Goal: Task Accomplishment & Management: Manage account settings

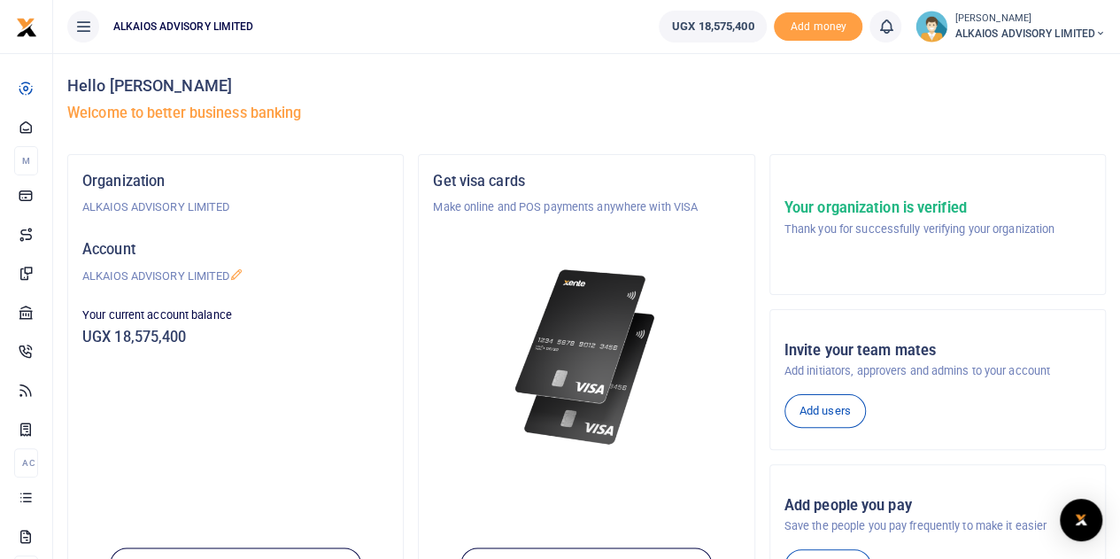
click at [991, 33] on span "ALKAIOS ADVISORY LIMITED" at bounding box center [1030, 34] width 151 height 16
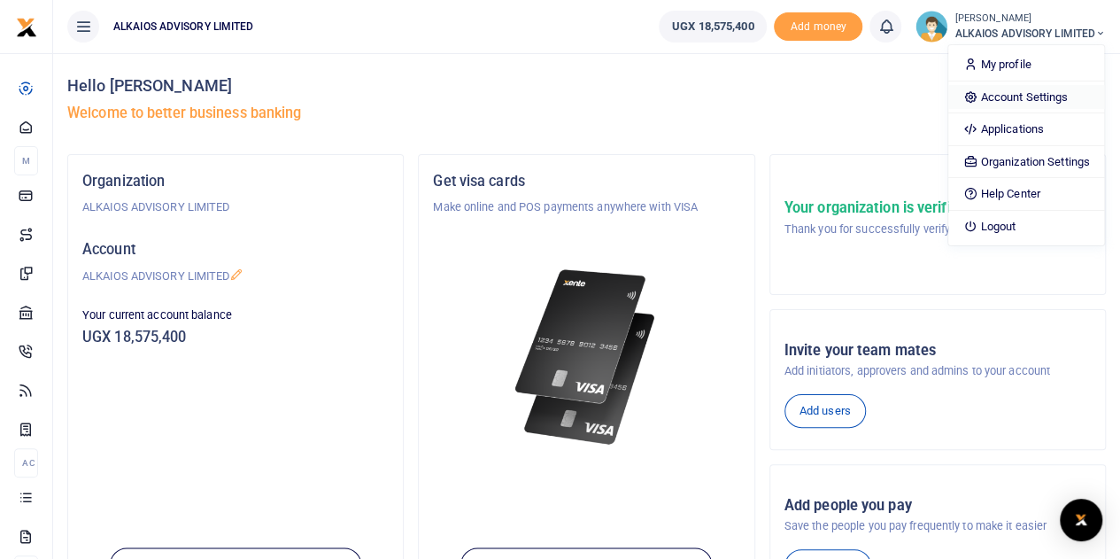
click at [995, 93] on link "Account Settings" at bounding box center [1025, 97] width 155 height 25
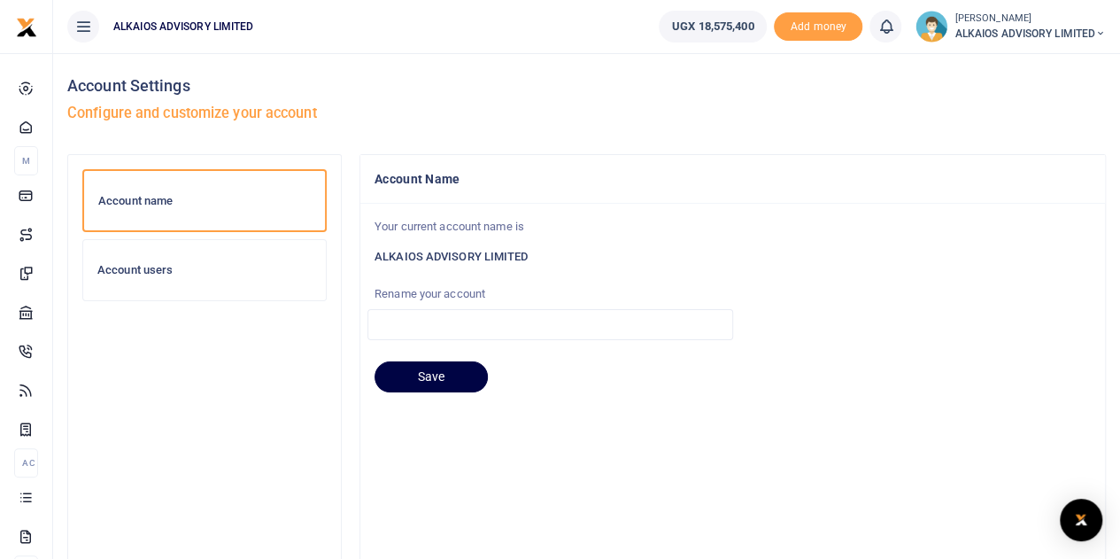
click at [171, 261] on div "Account users" at bounding box center [204, 270] width 243 height 60
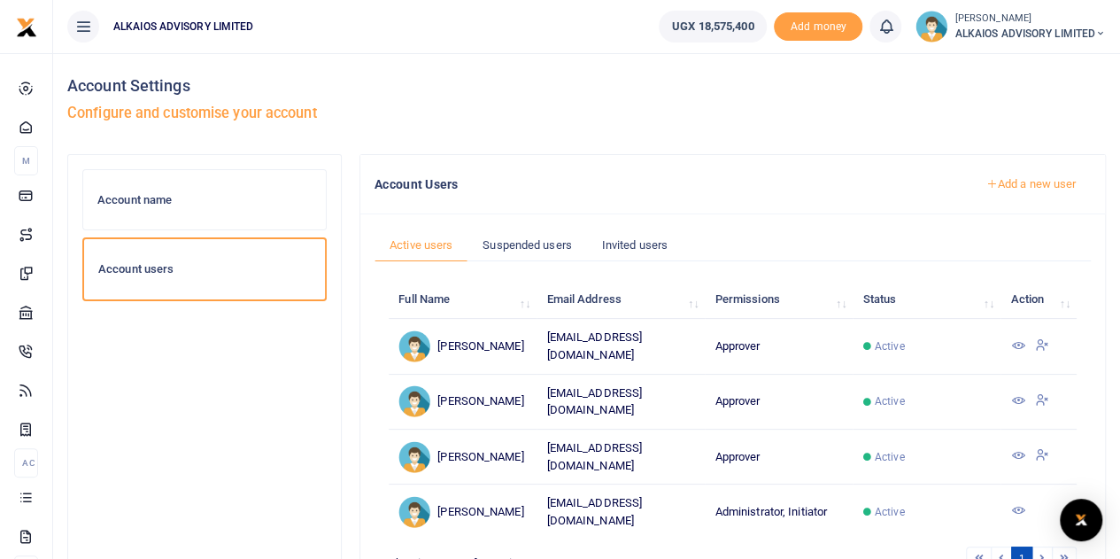
click at [1024, 341] on icon at bounding box center [1017, 345] width 14 height 14
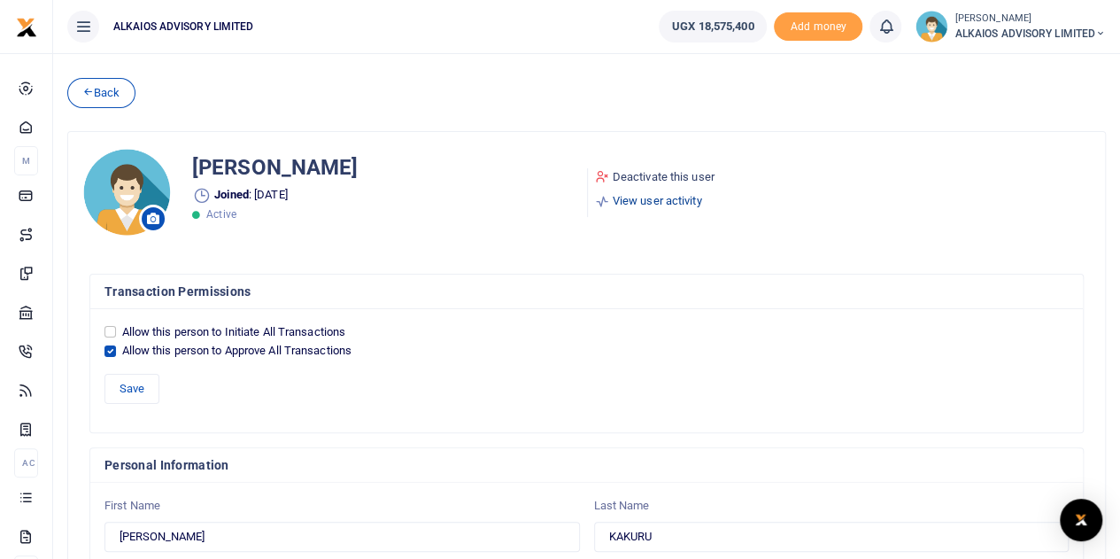
click at [646, 196] on link "View user activity" at bounding box center [655, 201] width 120 height 18
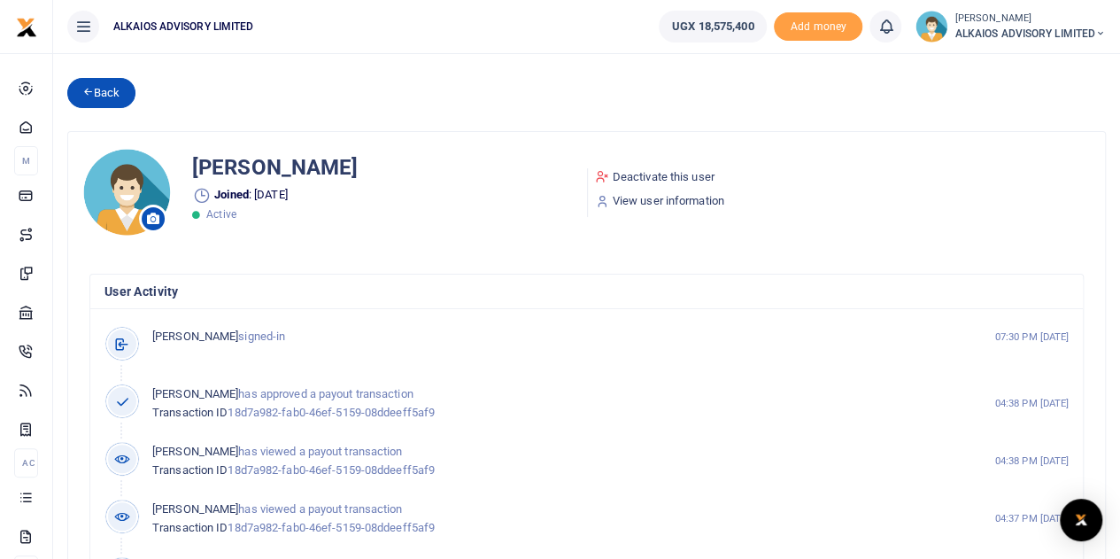
click at [103, 100] on link "Back" at bounding box center [101, 93] width 68 height 30
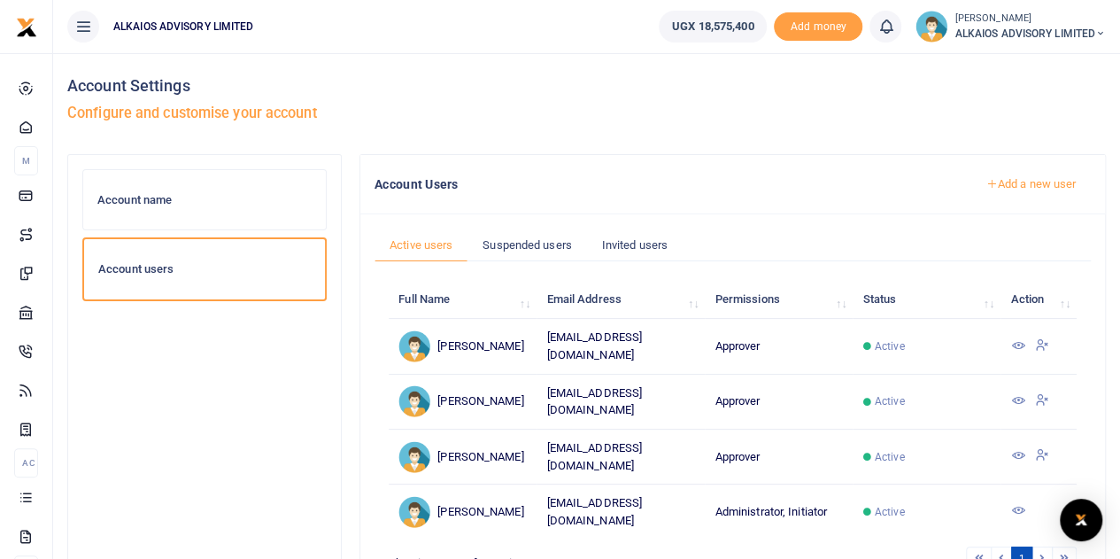
click at [1019, 342] on icon at bounding box center [1017, 345] width 14 height 14
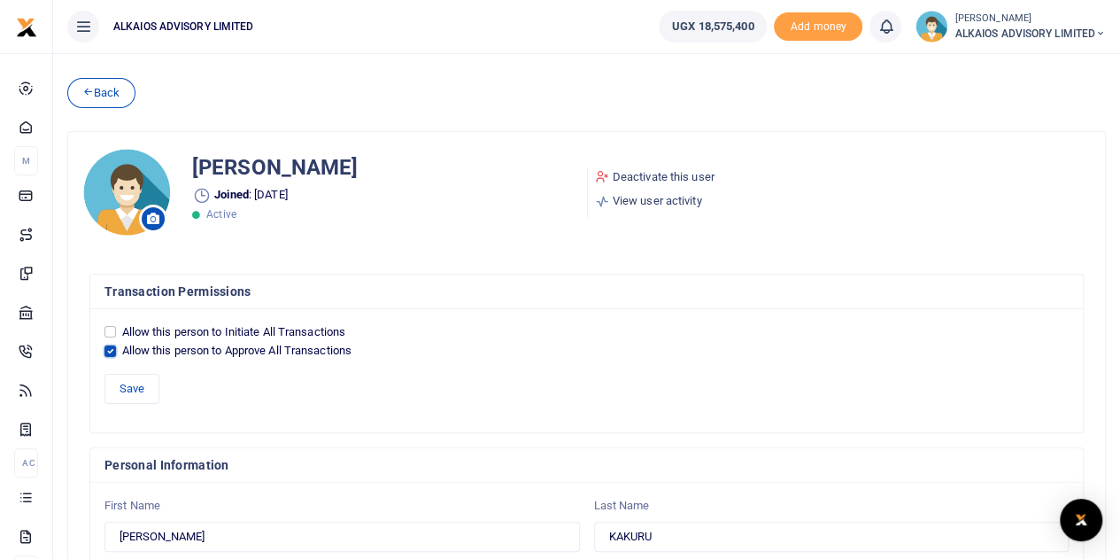
click at [104, 349] on input "Allow this person to Approve All Transactions" at bounding box center [110, 351] width 12 height 12
checkbox input "false"
click at [107, 334] on input "Allow this person to Initiate All Transactions" at bounding box center [110, 332] width 12 height 12
checkbox input "true"
click at [136, 391] on button "Save" at bounding box center [131, 389] width 55 height 30
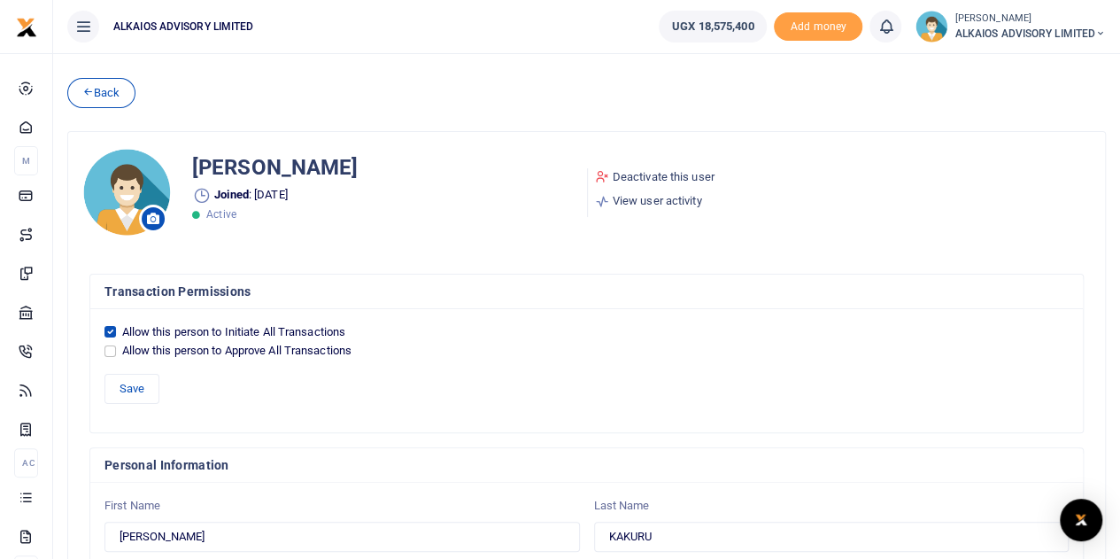
click at [136, 391] on button "Save" at bounding box center [131, 389] width 55 height 30
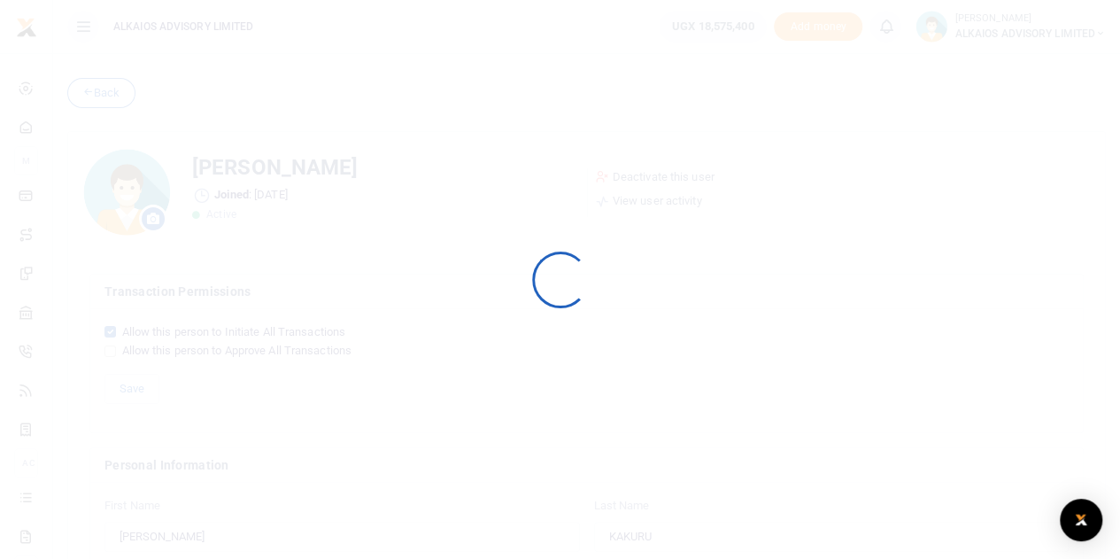
click at [99, 91] on div at bounding box center [560, 279] width 1120 height 559
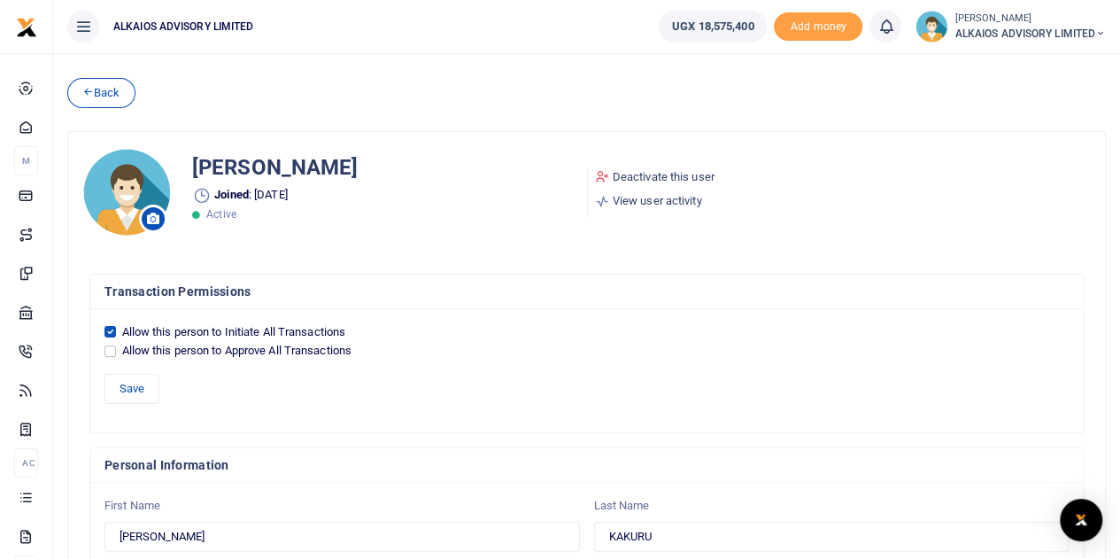
click at [99, 91] on link "Back" at bounding box center [101, 93] width 68 height 30
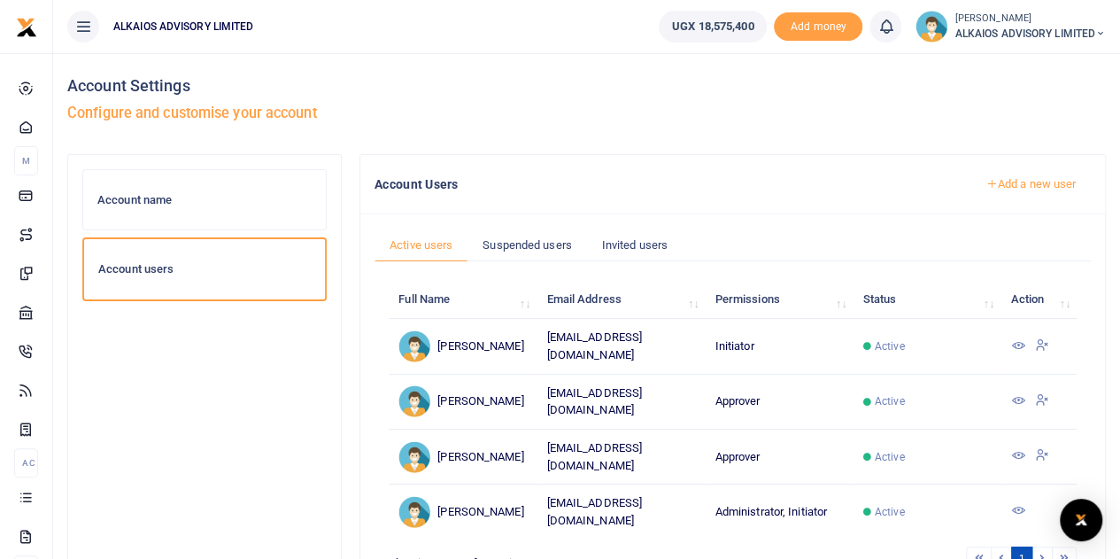
click at [1015, 393] on icon at bounding box center [1017, 400] width 14 height 14
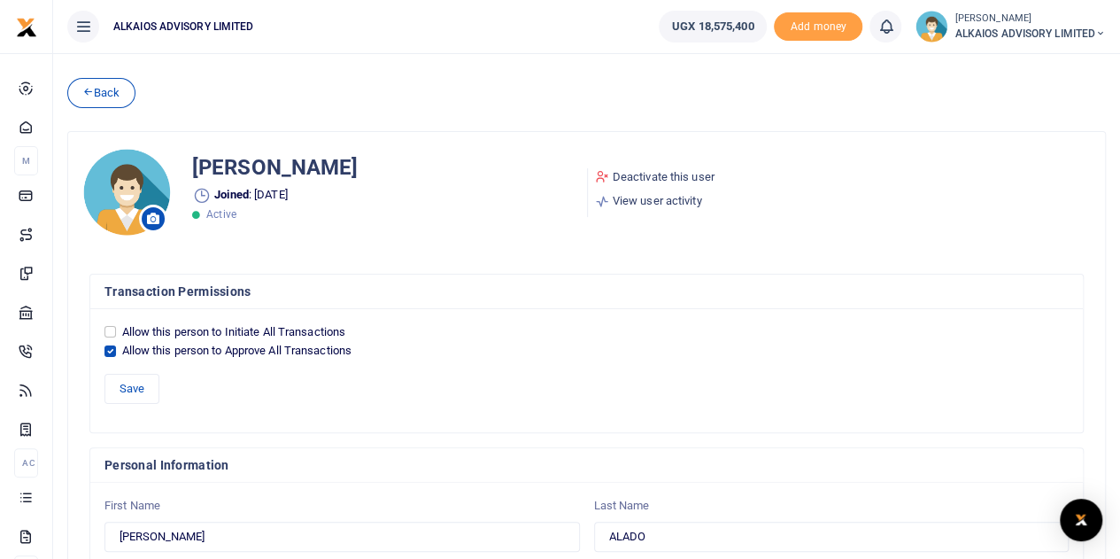
click at [117, 328] on div "Allow this person to Initiate All Transactions" at bounding box center [586, 332] width 964 height 18
click at [112, 329] on input "Allow this person to Initiate All Transactions" at bounding box center [110, 332] width 12 height 12
checkbox input "true"
click at [110, 346] on input "Allow this person to Approve All Transactions" at bounding box center [110, 351] width 12 height 12
checkbox input "false"
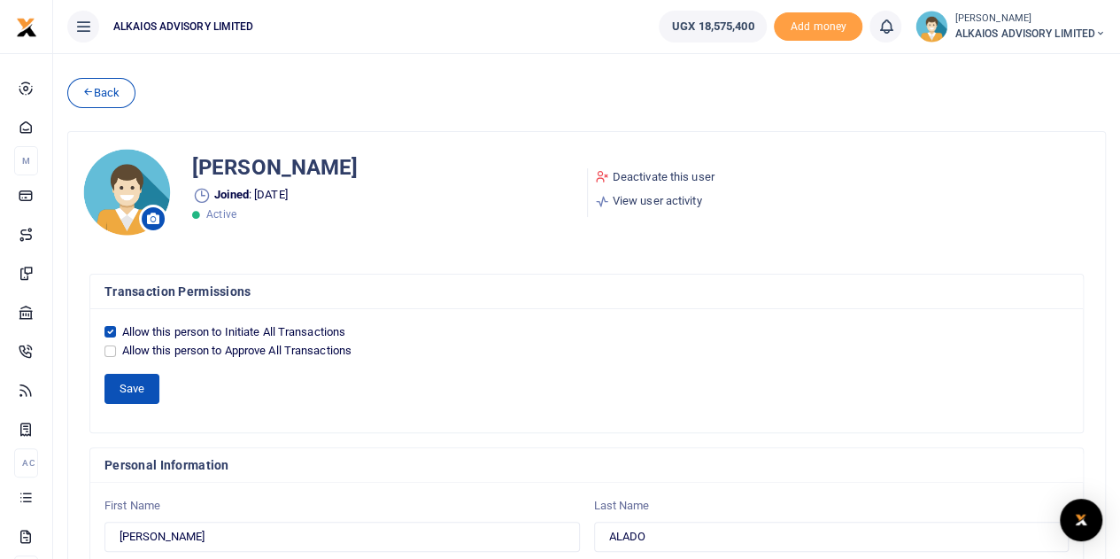
click at [122, 383] on button "Save" at bounding box center [131, 389] width 55 height 30
click at [669, 196] on link "View user activity" at bounding box center [655, 201] width 120 height 18
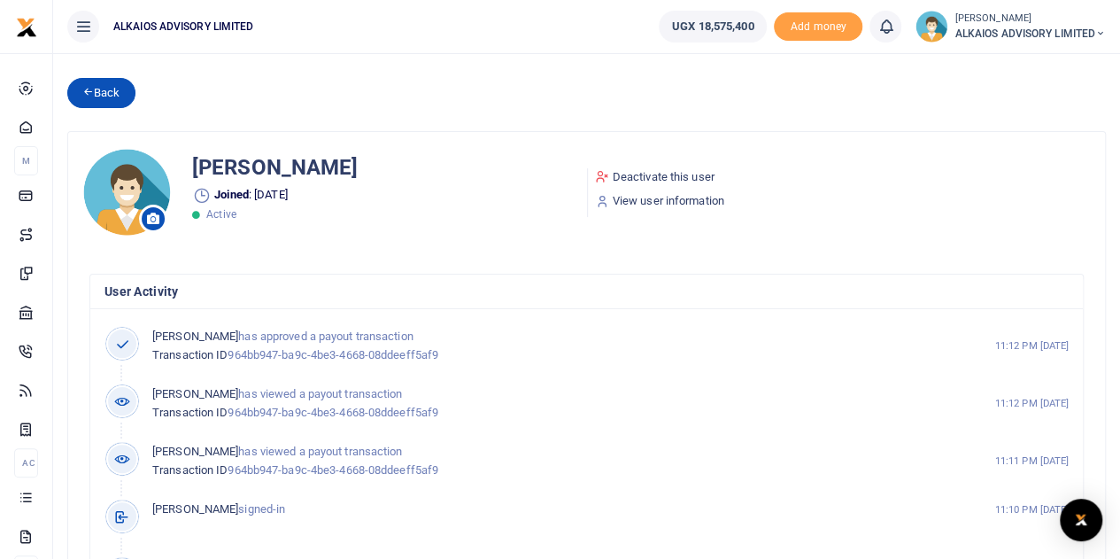
click at [118, 92] on link "Back" at bounding box center [101, 93] width 68 height 30
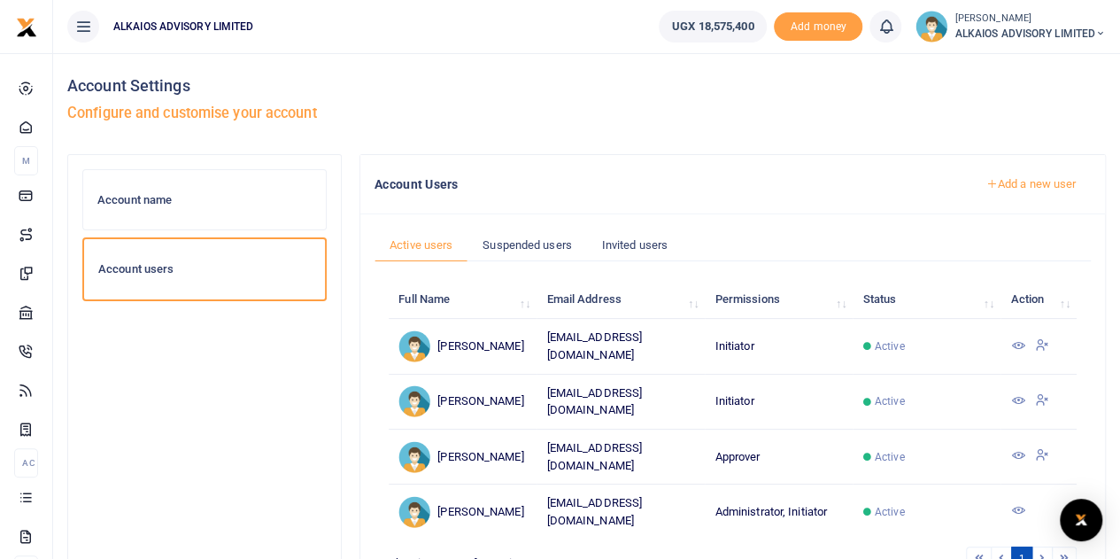
click at [1022, 448] on icon at bounding box center [1017, 455] width 14 height 14
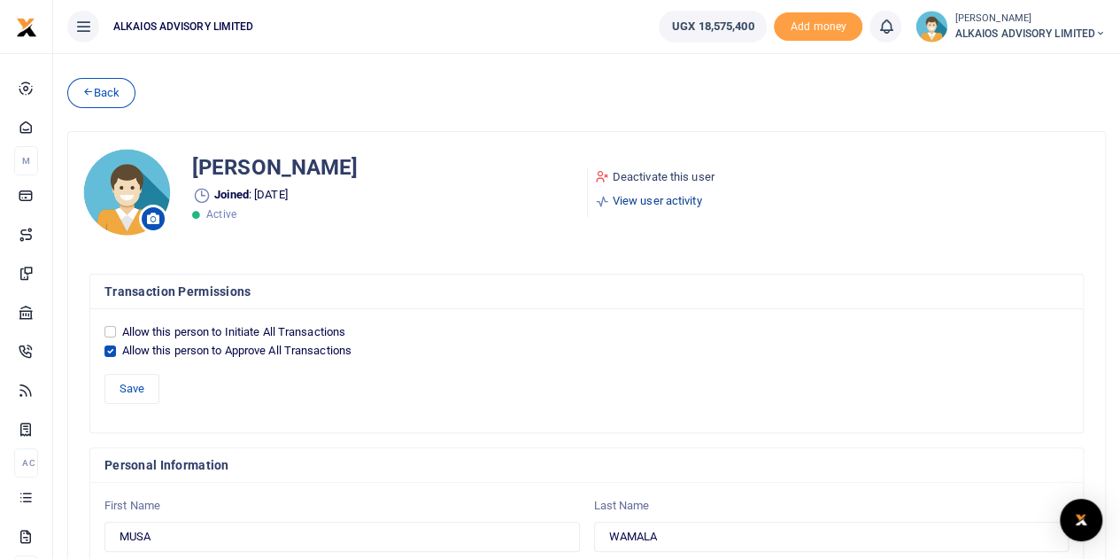
click at [618, 196] on link "View user activity" at bounding box center [655, 201] width 120 height 18
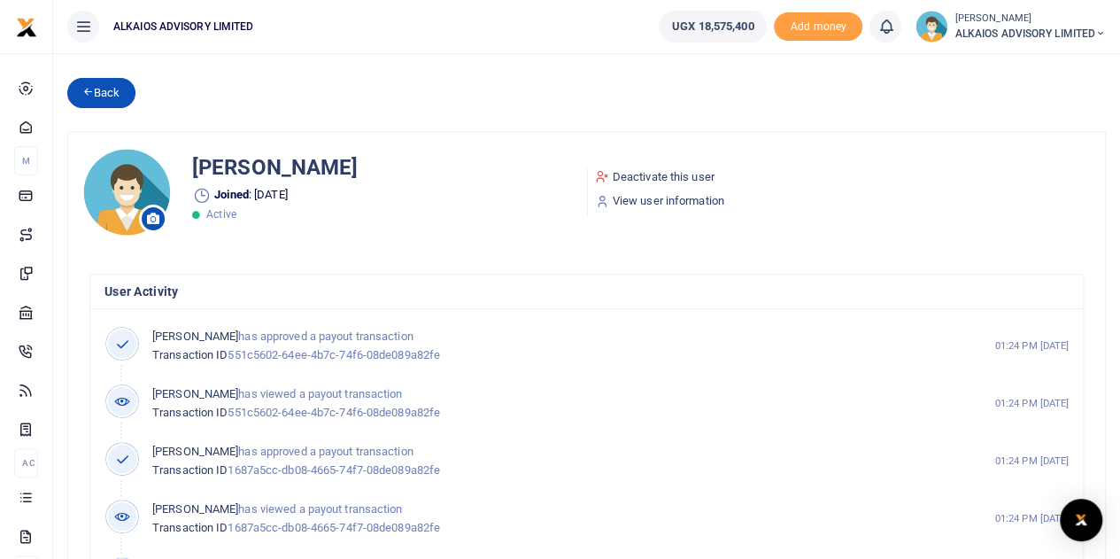
click at [102, 86] on link "Back" at bounding box center [101, 93] width 68 height 30
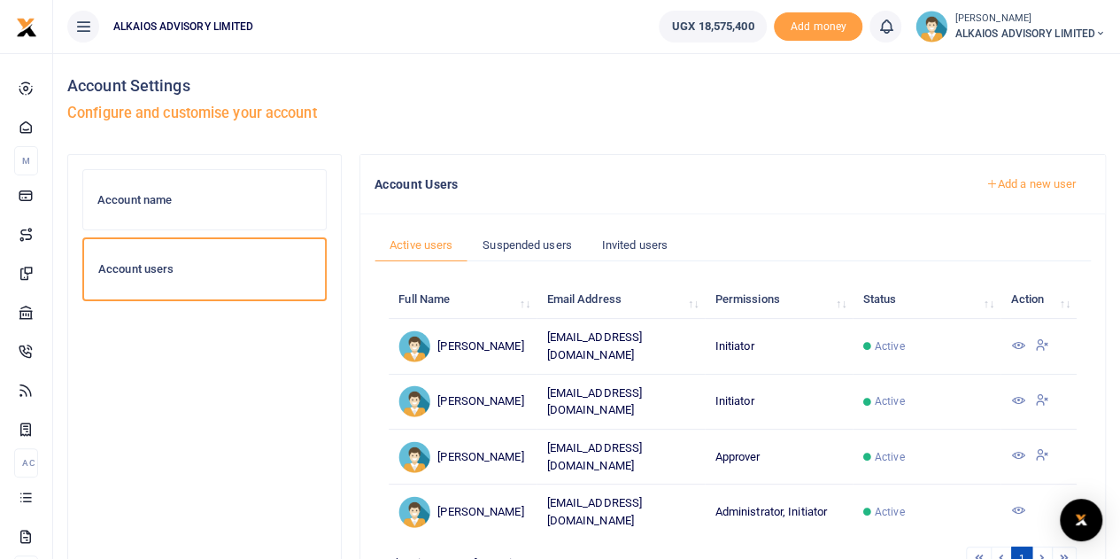
click at [1020, 448] on icon at bounding box center [1017, 455] width 14 height 14
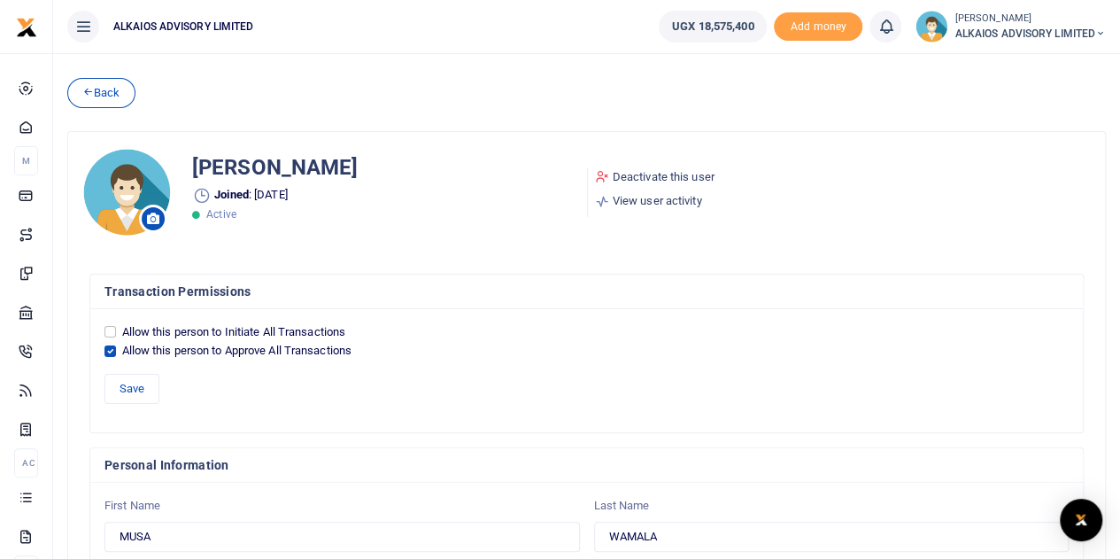
click at [116, 331] on div "Allow this person to Initiate All Transactions" at bounding box center [586, 332] width 964 height 18
click at [111, 329] on input "Allow this person to Initiate All Transactions" at bounding box center [110, 332] width 12 height 12
checkbox input "true"
click at [110, 348] on input "Allow this person to Approve All Transactions" at bounding box center [110, 351] width 12 height 12
checkbox input "false"
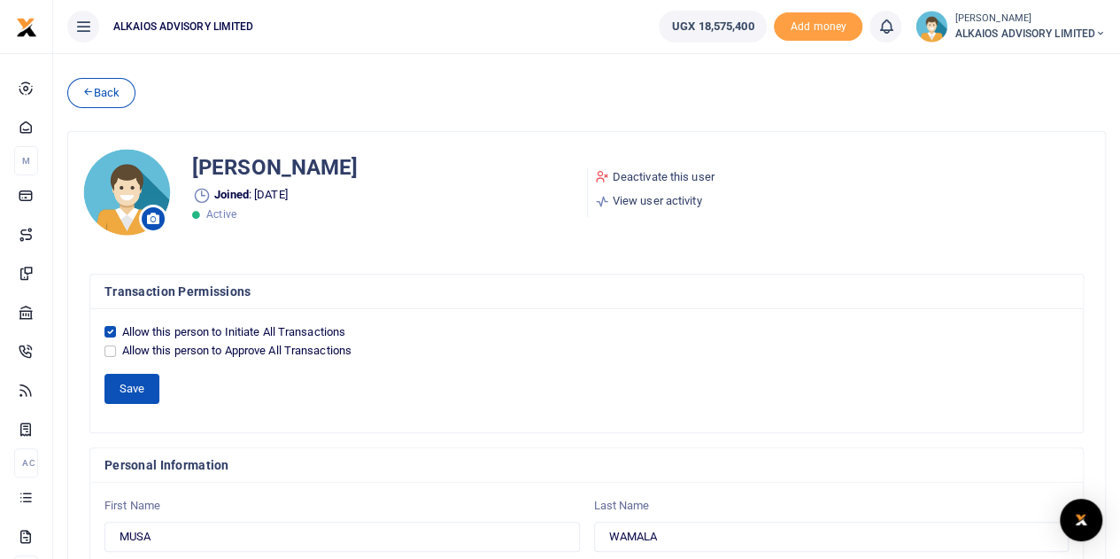
click at [122, 378] on button "Save" at bounding box center [131, 389] width 55 height 30
click at [105, 96] on link "Back" at bounding box center [101, 93] width 68 height 30
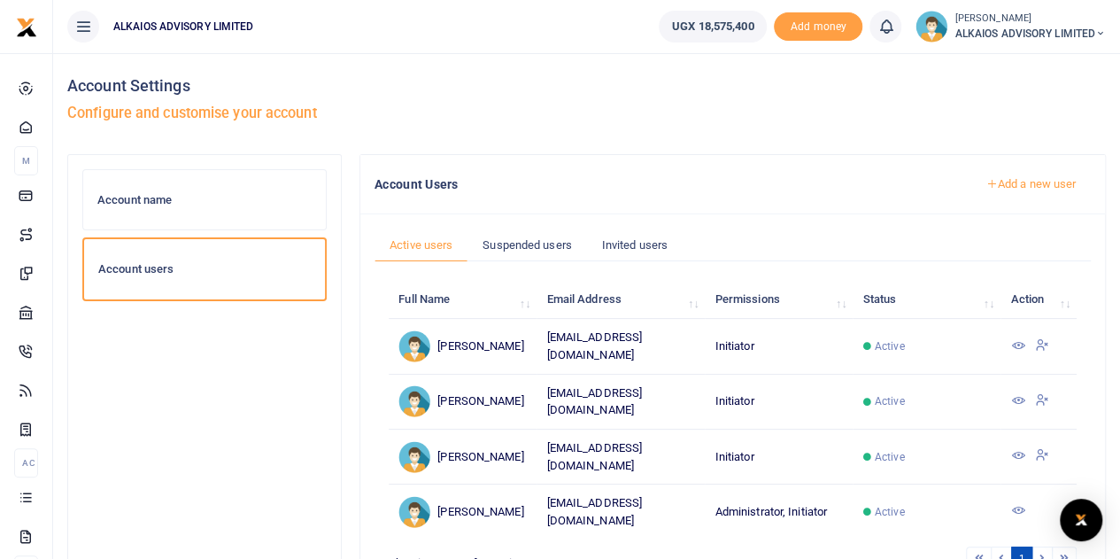
click at [1020, 508] on icon at bounding box center [1017, 510] width 14 height 14
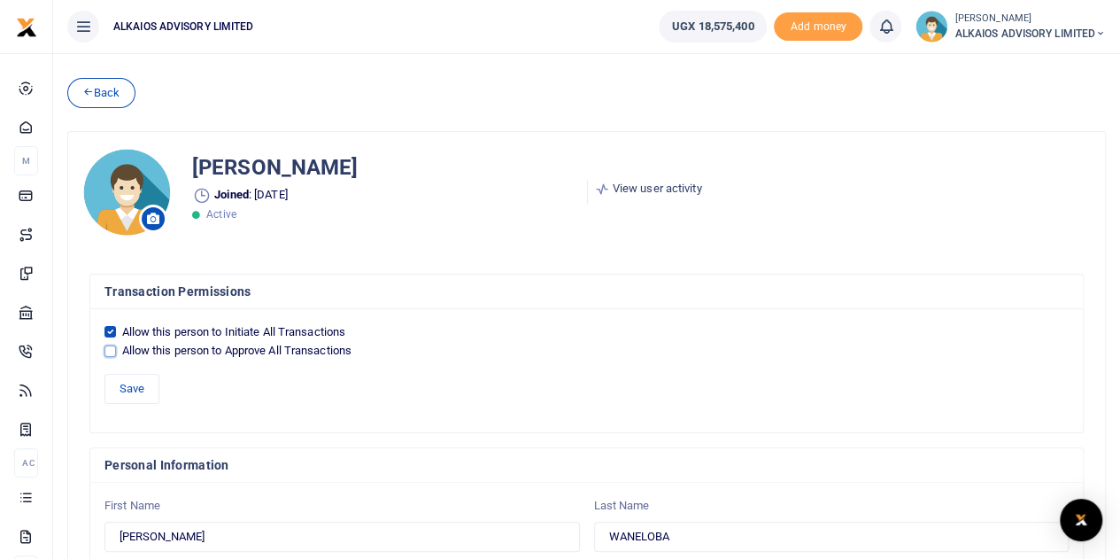
click at [112, 348] on input "Allow this person to Approve All Transactions" at bounding box center [110, 351] width 12 height 12
checkbox input "true"
click at [128, 383] on button "Save" at bounding box center [131, 389] width 55 height 30
click at [87, 84] on link "Back" at bounding box center [101, 93] width 68 height 30
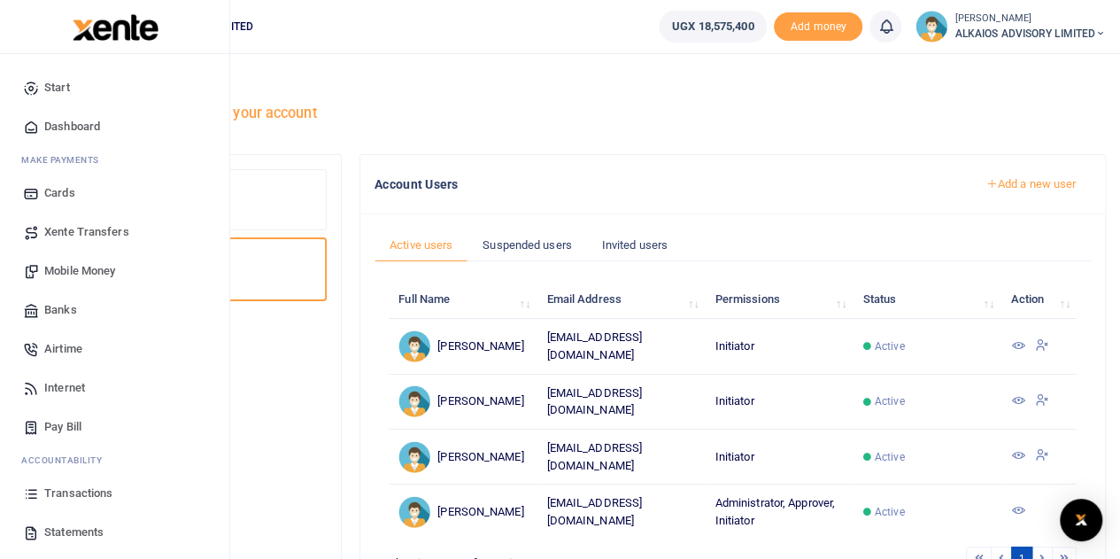
click at [96, 273] on span "Mobile Money" at bounding box center [79, 271] width 71 height 18
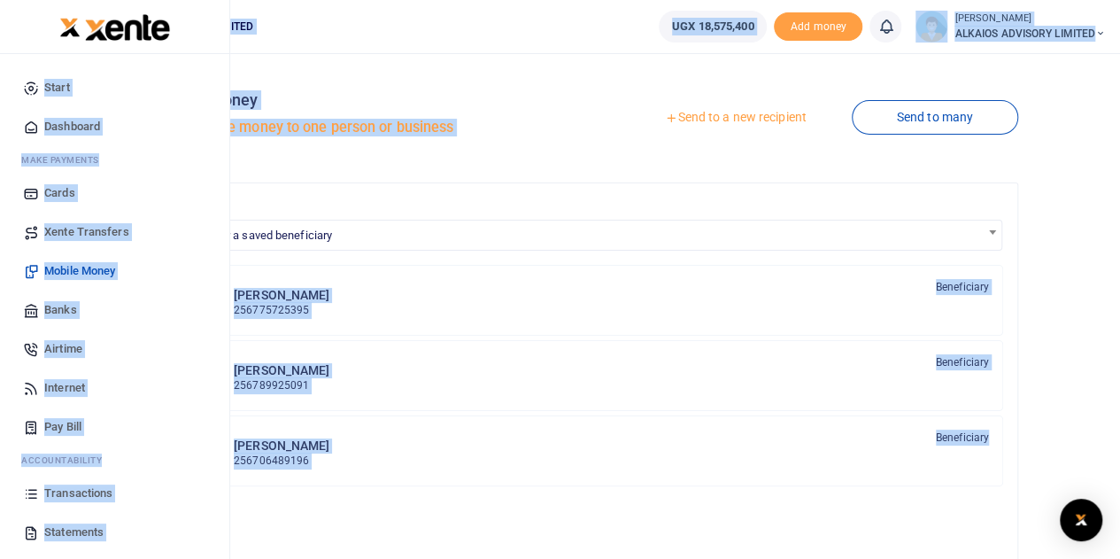
drag, startPoint x: 0, startPoint y: 0, endPoint x: 0, endPoint y: 68, distance: 68.2
click at [0, 68] on body "Start Dashboard M ake Payments Cards Xente Transfers Mobile Money Banks Airtime…" at bounding box center [560, 462] width 1120 height 925
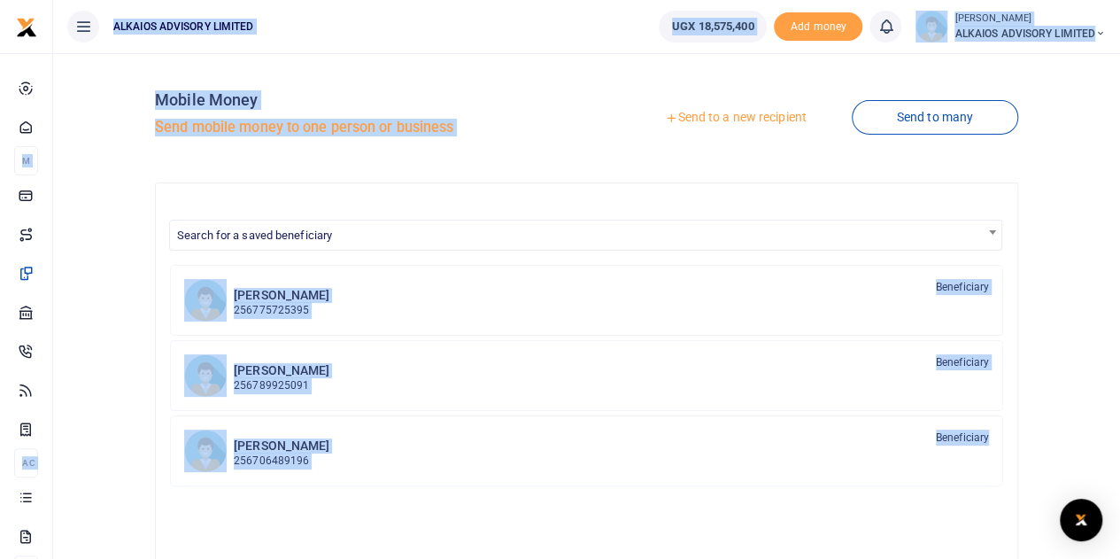
click at [718, 121] on link "Send to a new recipient" at bounding box center [735, 118] width 231 height 32
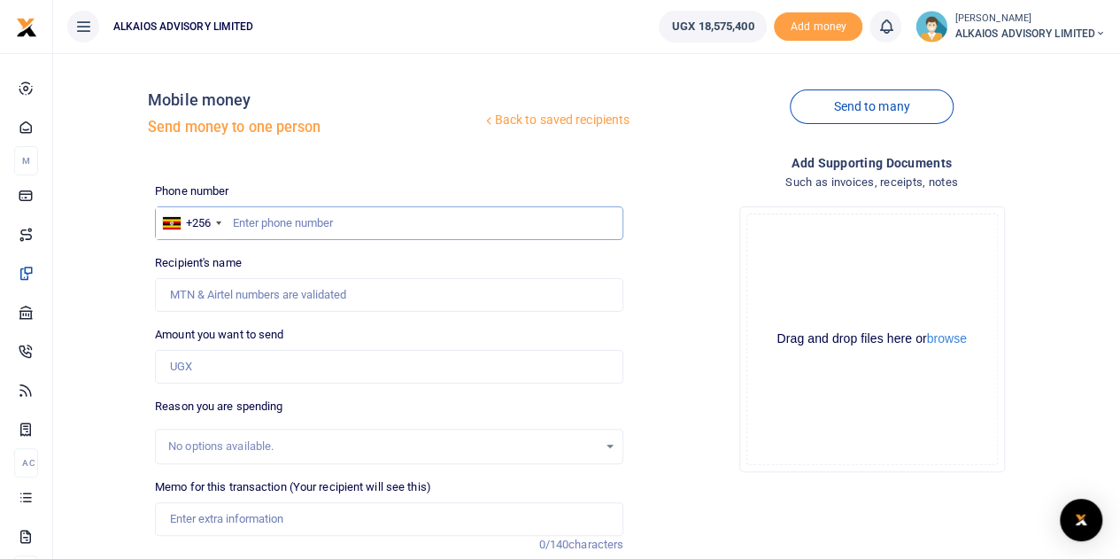
click at [326, 228] on input "text" at bounding box center [389, 223] width 468 height 34
type input "782022713"
type input "Waneloba Sam"
type input "782022713"
click at [233, 369] on input "Amount you want to send" at bounding box center [389, 367] width 468 height 34
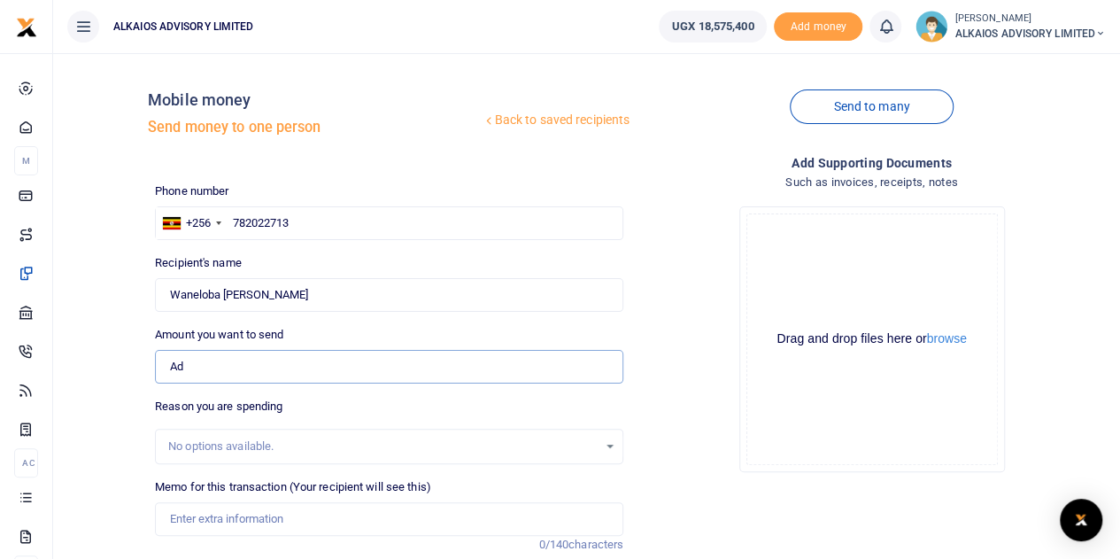
type input "A"
click at [259, 438] on div "No options available." at bounding box center [382, 446] width 429 height 18
click at [236, 369] on input "150,000" at bounding box center [389, 367] width 468 height 34
type input "1"
type input "0"
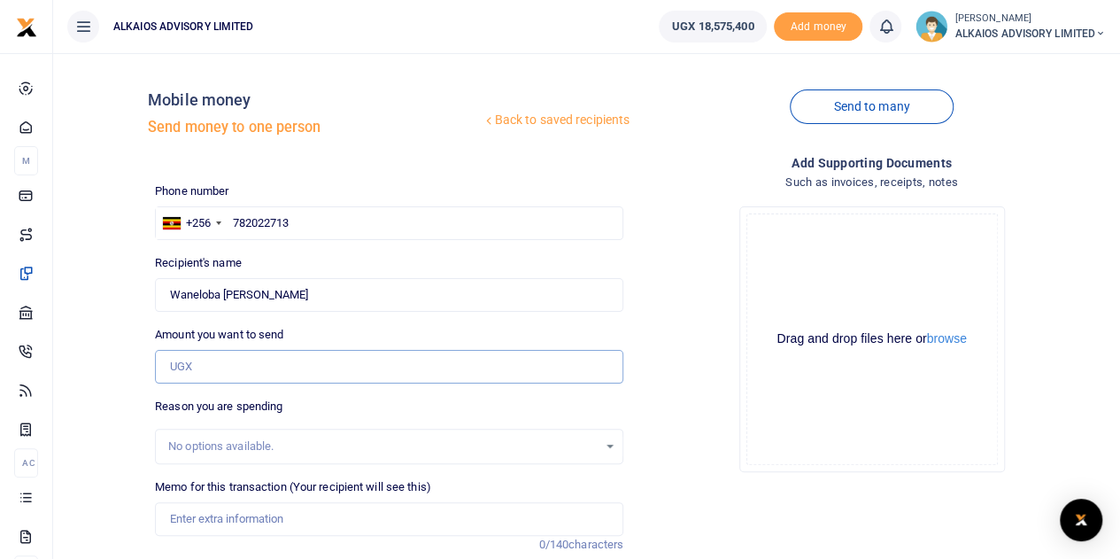
type input "0"
type input "150,000"
click at [228, 523] on input "Memo for this transaction (Your recipient will see this)" at bounding box center [389, 519] width 468 height 34
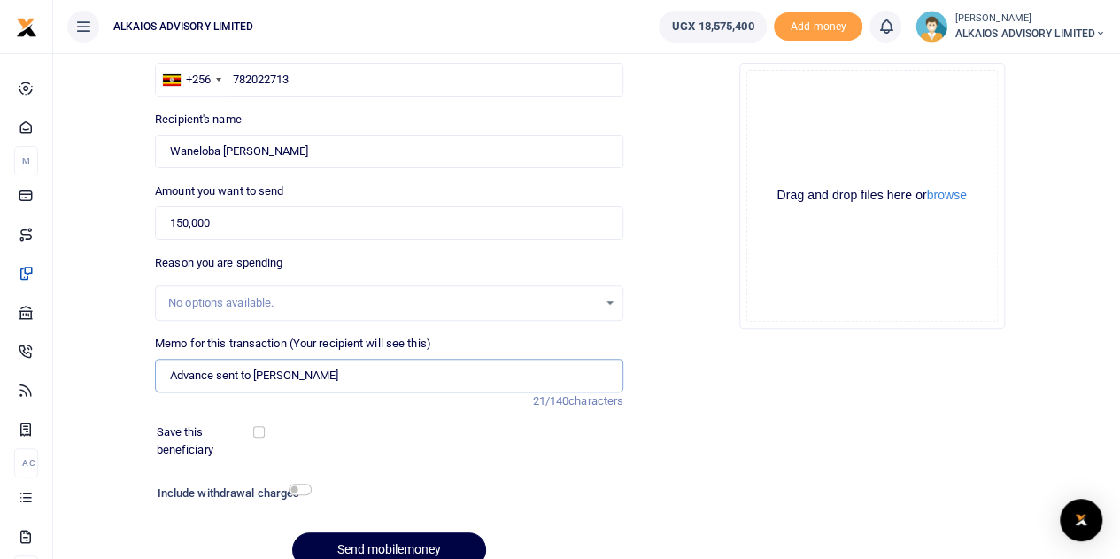
scroll to position [145, 0]
type input "Advance sent to [PERSON_NAME]"
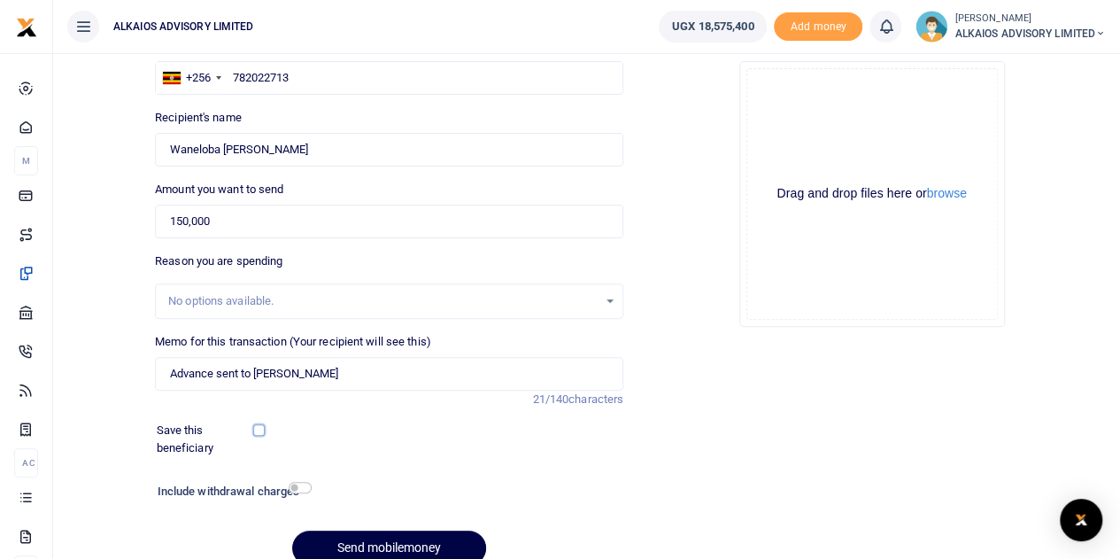
click at [256, 429] on input "checkbox" at bounding box center [259, 430] width 12 height 12
checkbox input "true"
click at [369, 543] on button "Send mobilemoney" at bounding box center [389, 547] width 194 height 35
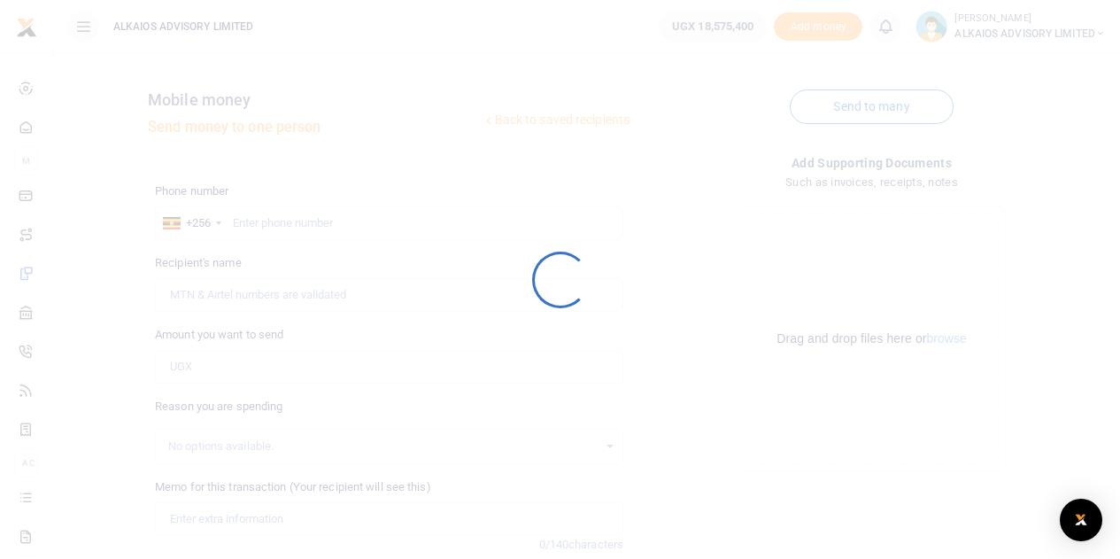
scroll to position [145, 0]
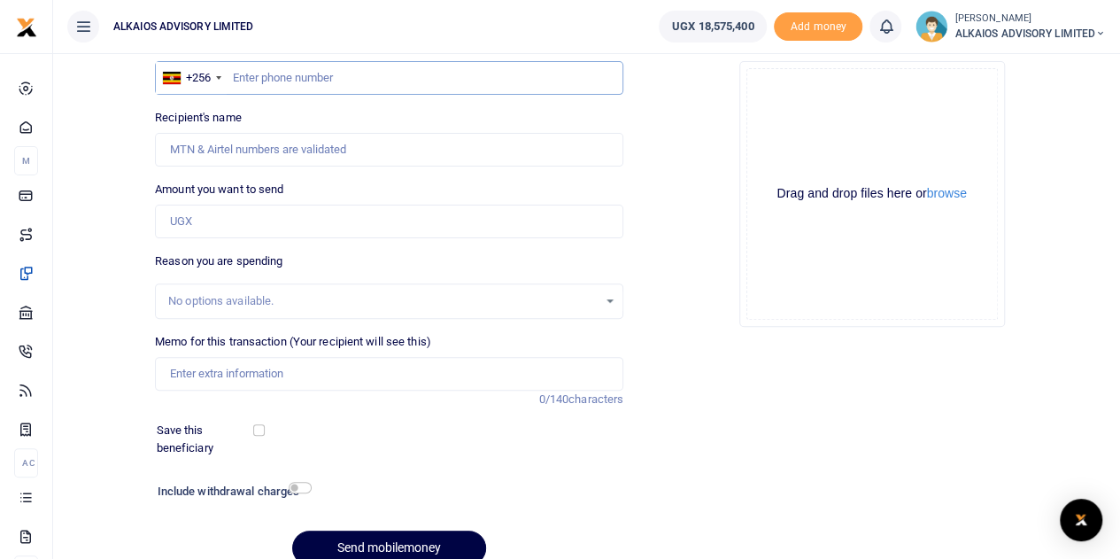
click at [280, 85] on input "text" at bounding box center [389, 78] width 468 height 34
type input "782022713"
type input "Waneloba [PERSON_NAME]"
type input "782022713"
click at [229, 224] on input "Amount you want to send" at bounding box center [389, 222] width 468 height 34
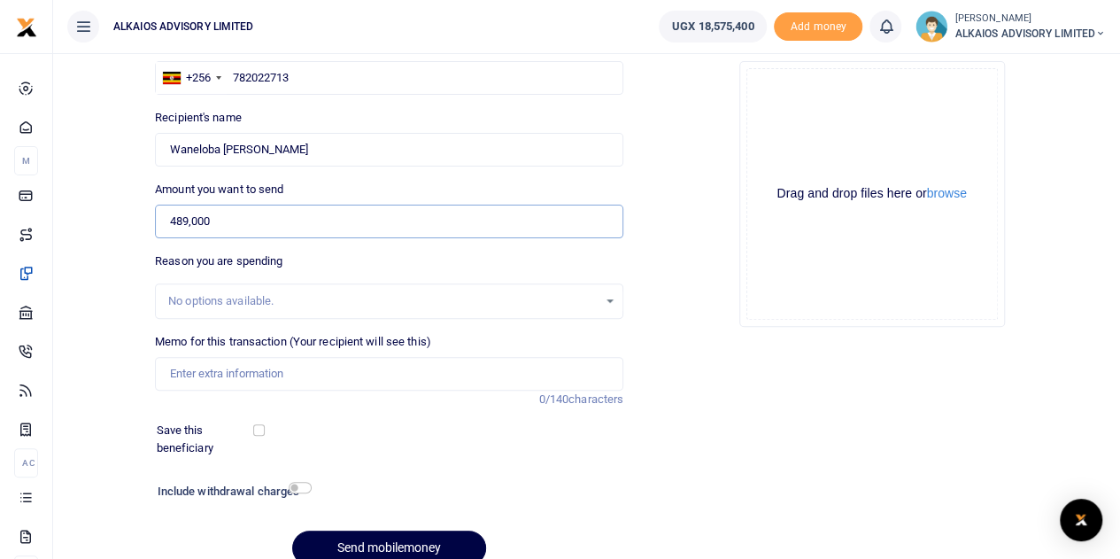
type input "489,000"
click at [223, 366] on input "Memo for this transaction (Your recipient will see this)" at bounding box center [389, 374] width 468 height 34
type input "Alkaios NSSF and PAYE"
click at [425, 536] on button "Send mobilemoney" at bounding box center [389, 547] width 194 height 35
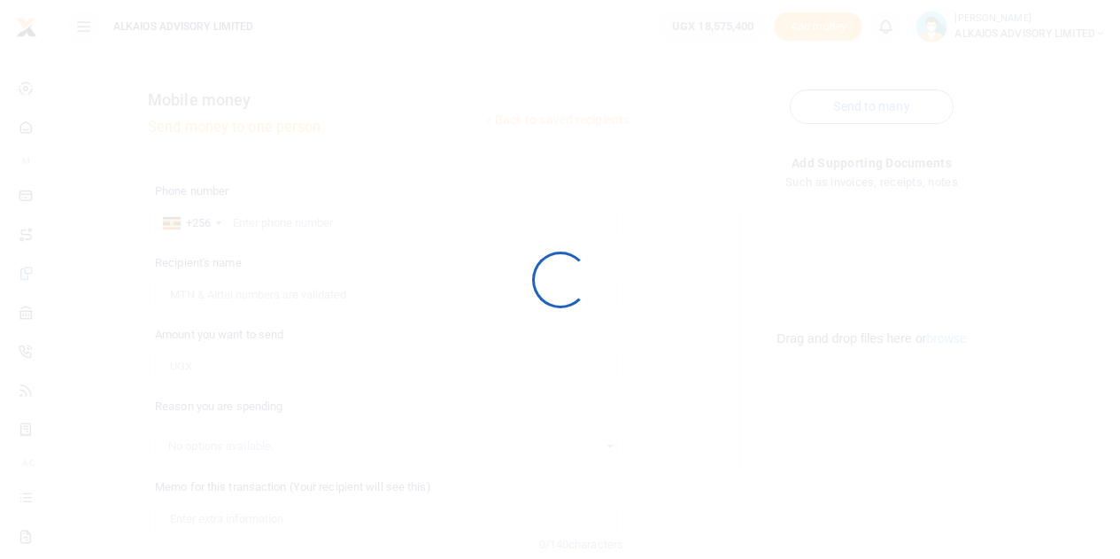
scroll to position [145, 0]
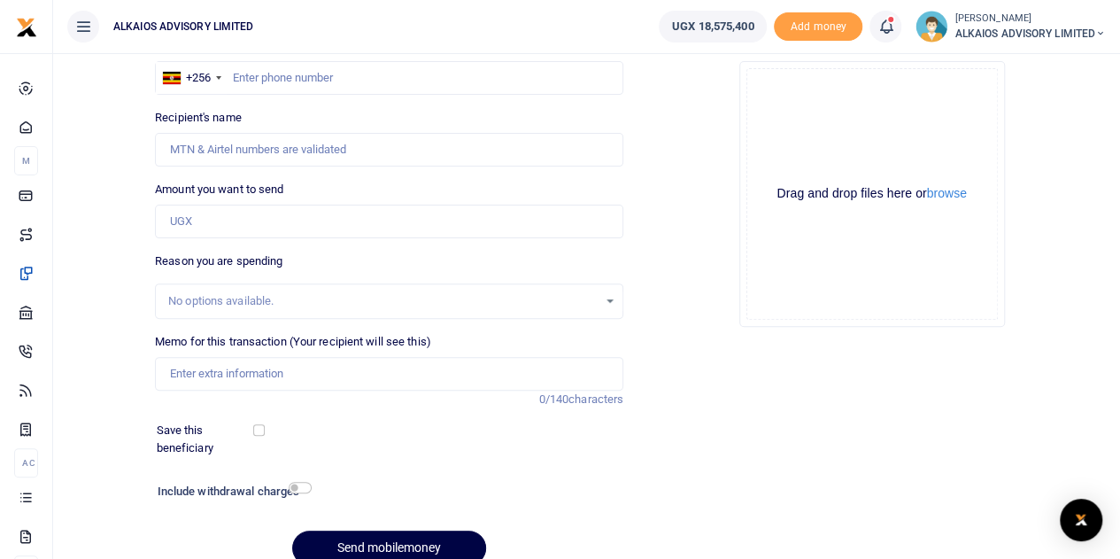
click at [880, 26] on icon at bounding box center [886, 26] width 18 height 19
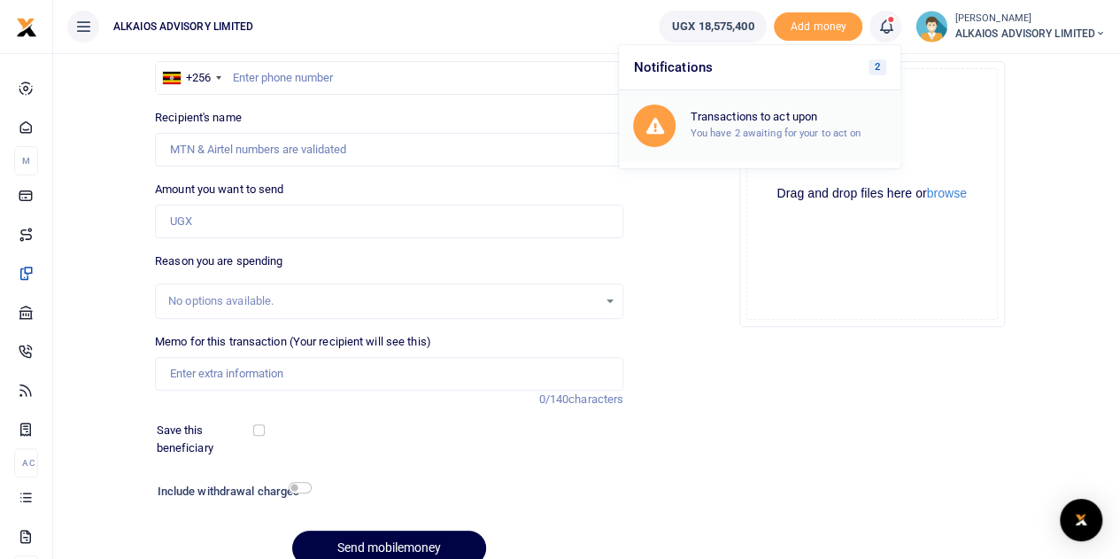
click at [754, 123] on div "Transactions to act upon You have 2 awaiting for your to act on" at bounding box center [788, 125] width 197 height 31
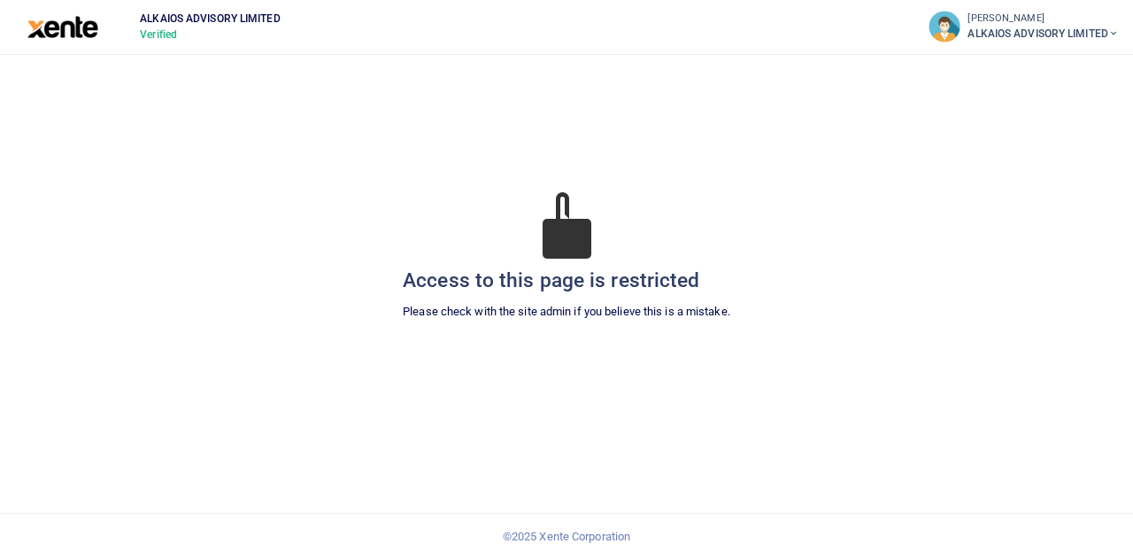
click at [1017, 35] on span "ALKAIOS ADVISORY LIMITED" at bounding box center [1043, 34] width 151 height 16
click at [922, 168] on link "Logout" at bounding box center [997, 171] width 250 height 25
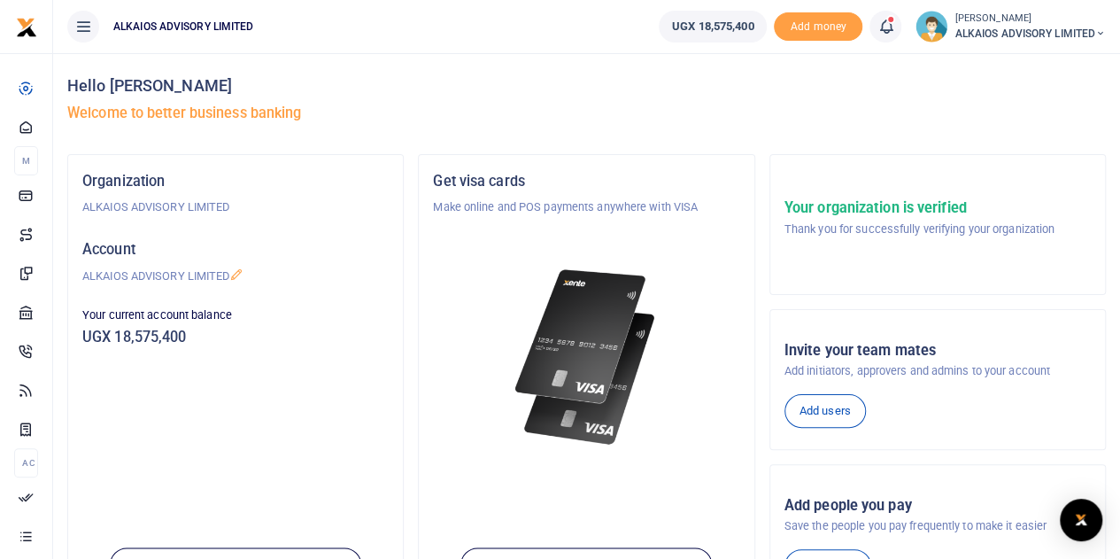
click at [890, 27] on icon at bounding box center [886, 26] width 18 height 19
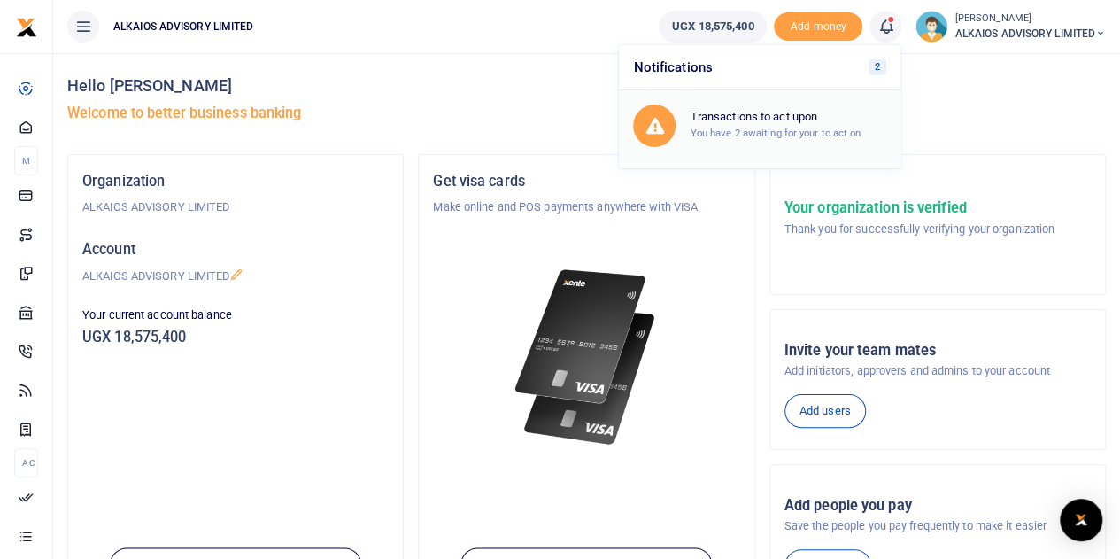
click at [785, 135] on small "You have 2 awaiting for your to act on" at bounding box center [775, 133] width 171 height 12
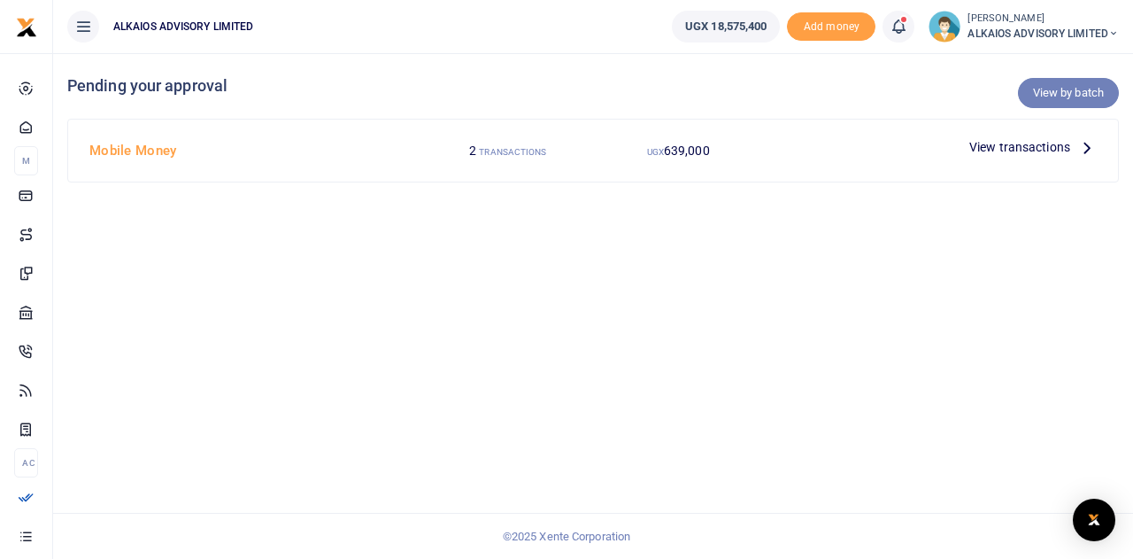
click at [1072, 95] on link "View by batch" at bounding box center [1068, 93] width 101 height 30
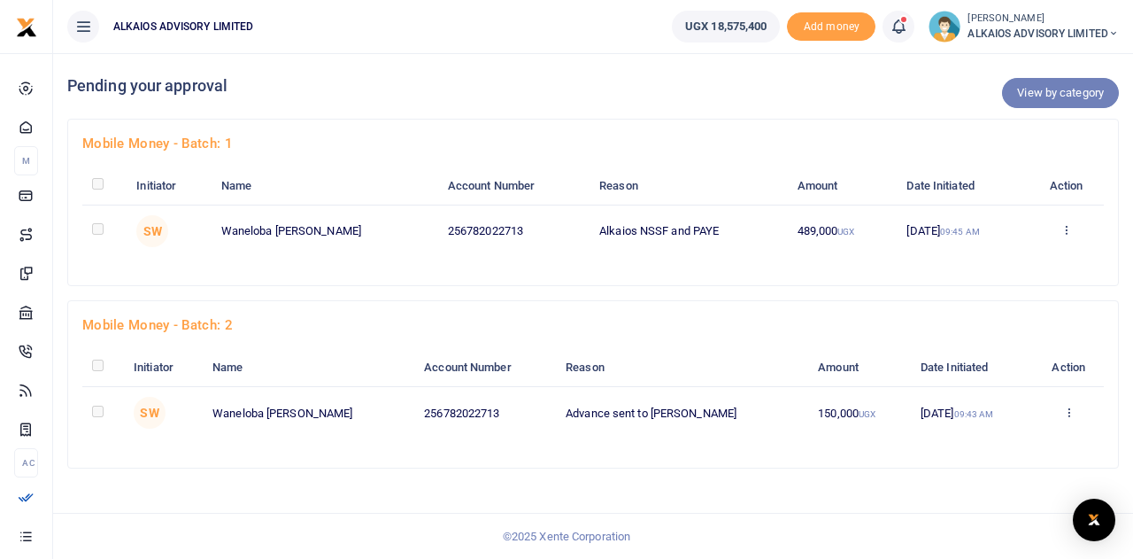
click at [1037, 90] on link "View by category" at bounding box center [1060, 93] width 117 height 30
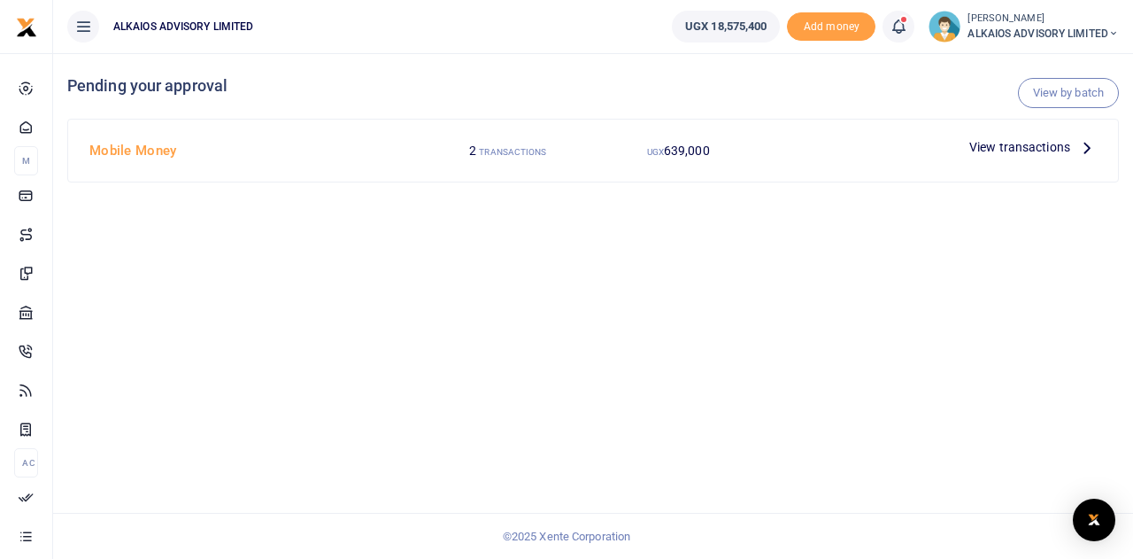
click at [1080, 148] on icon at bounding box center [1087, 146] width 19 height 19
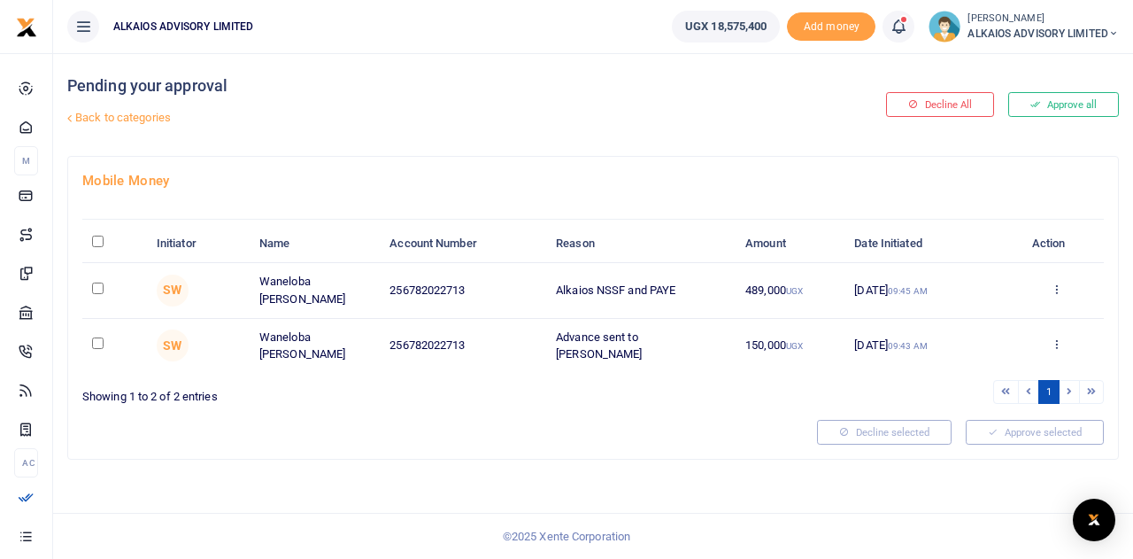
click at [94, 286] on input "checkbox" at bounding box center [98, 288] width 12 height 12
checkbox input "true"
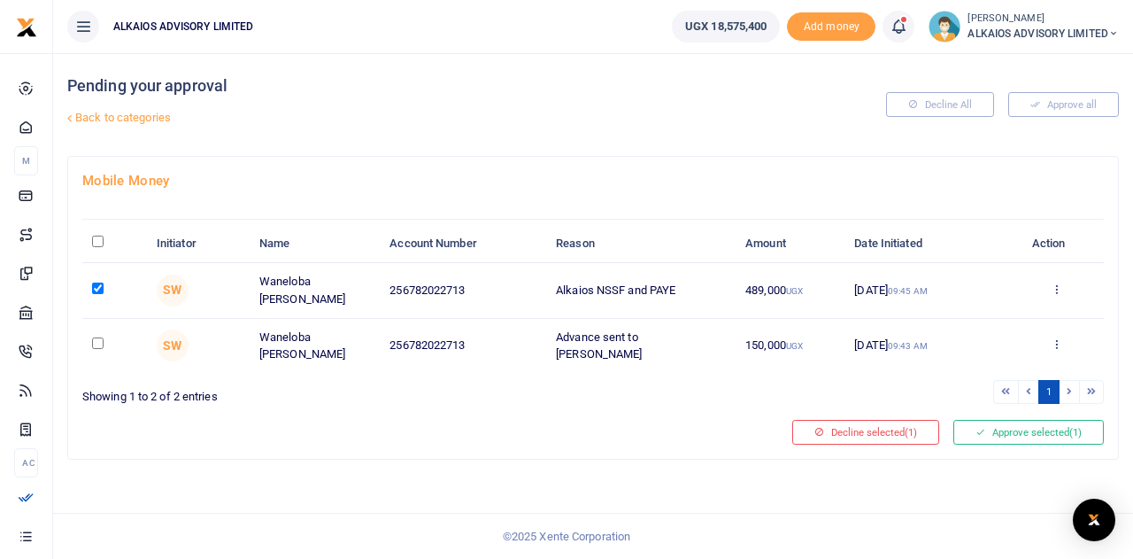
click at [99, 338] on input "checkbox" at bounding box center [98, 343] width 12 height 12
checkbox input "true"
click at [104, 284] on td at bounding box center [114, 290] width 65 height 55
click at [100, 284] on input "checkbox" at bounding box center [98, 288] width 12 height 12
checkbox input "false"
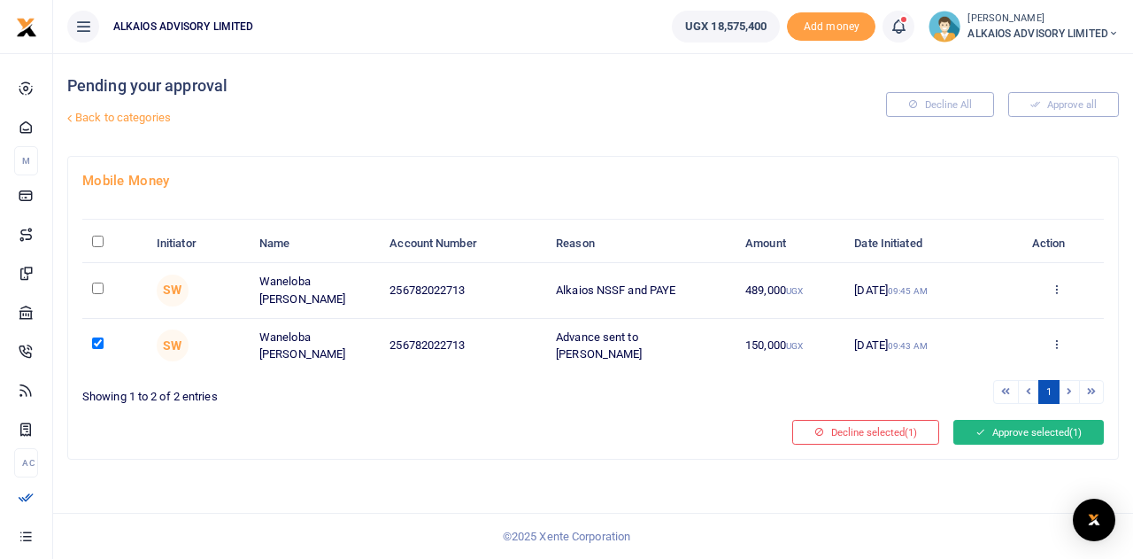
click at [999, 420] on button "Approve selected (1)" at bounding box center [1029, 432] width 151 height 25
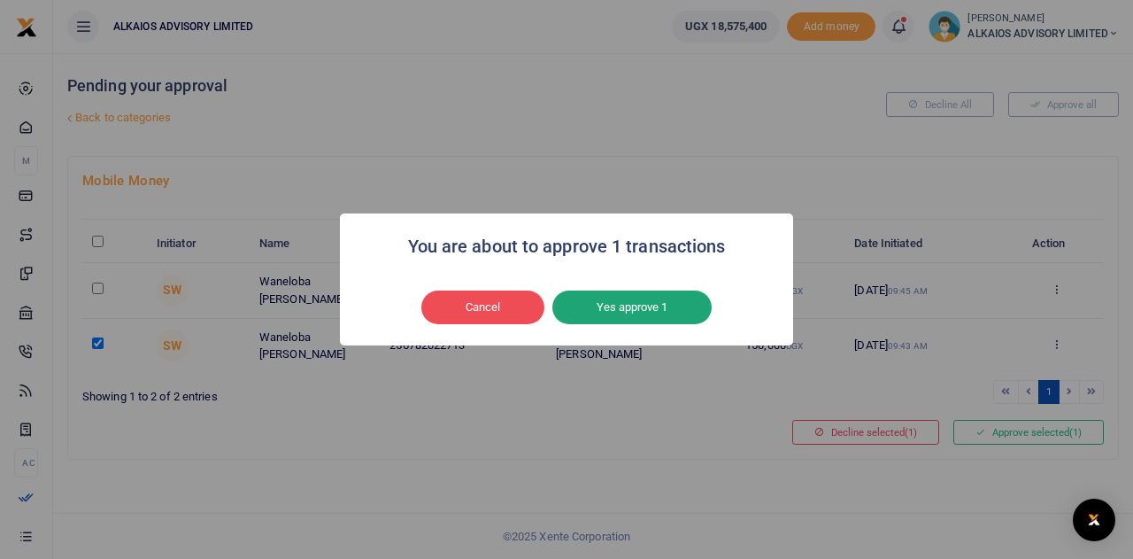
click at [673, 310] on button "Yes approve 1" at bounding box center [632, 307] width 159 height 34
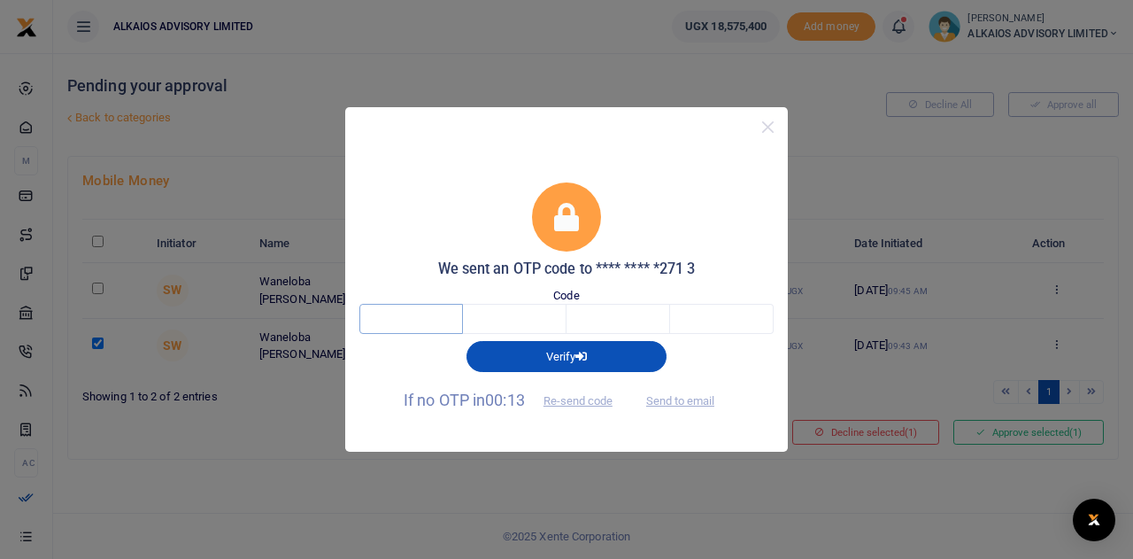
click at [388, 323] on input "text" at bounding box center [412, 319] width 104 height 30
type input "7"
type input "0"
type input "5"
type input "9"
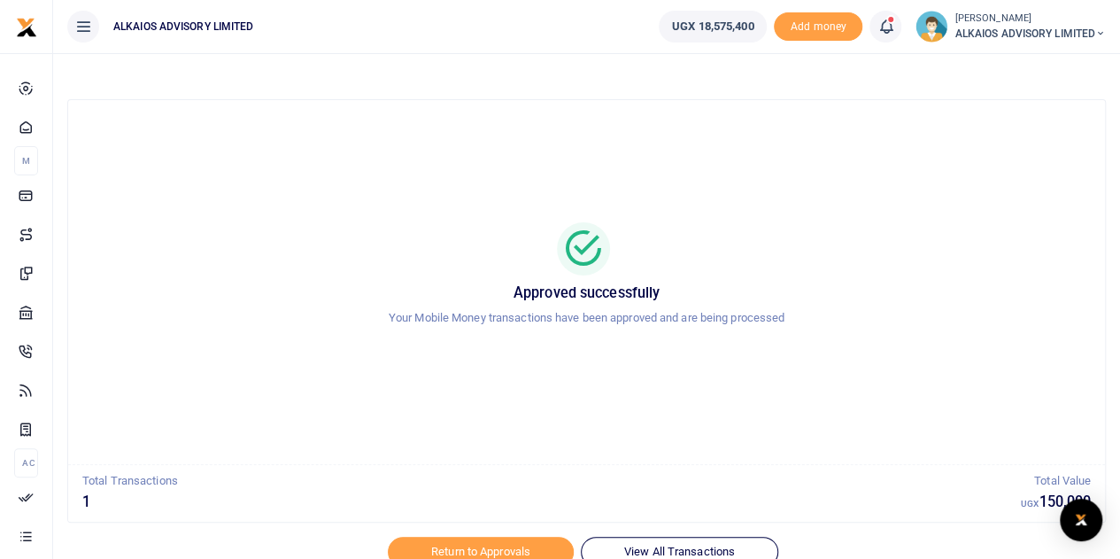
click at [882, 22] on icon at bounding box center [886, 26] width 18 height 19
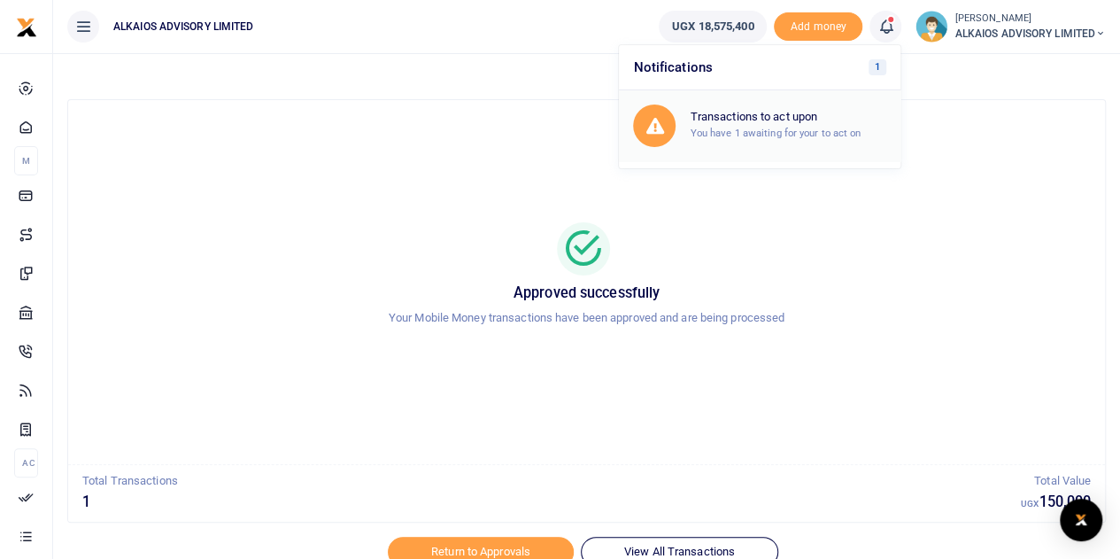
click at [761, 120] on h6 "Transactions to act upon" at bounding box center [788, 117] width 197 height 14
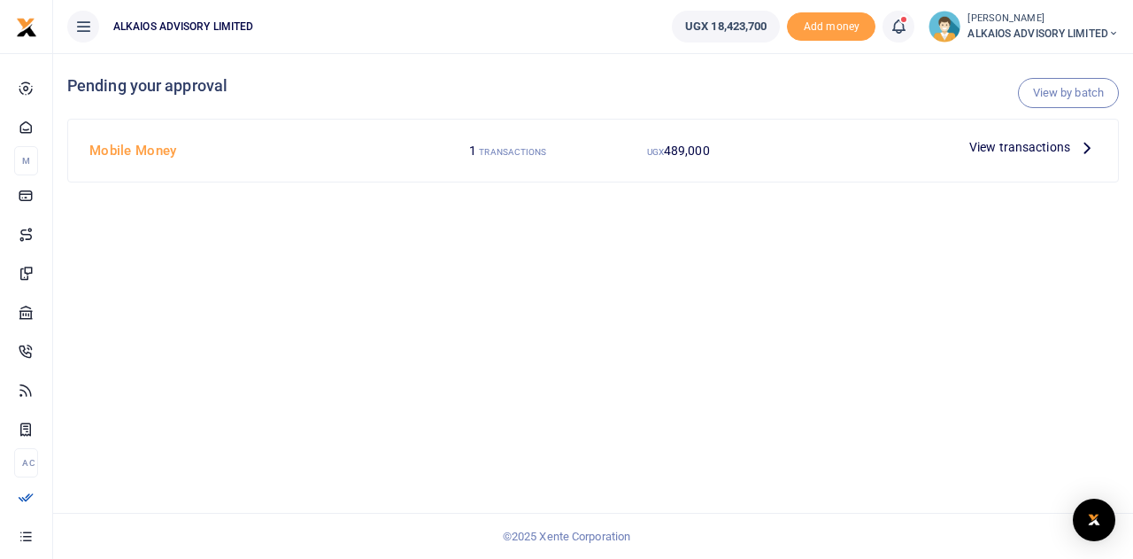
click at [1051, 149] on span "View transactions" at bounding box center [1020, 146] width 101 height 19
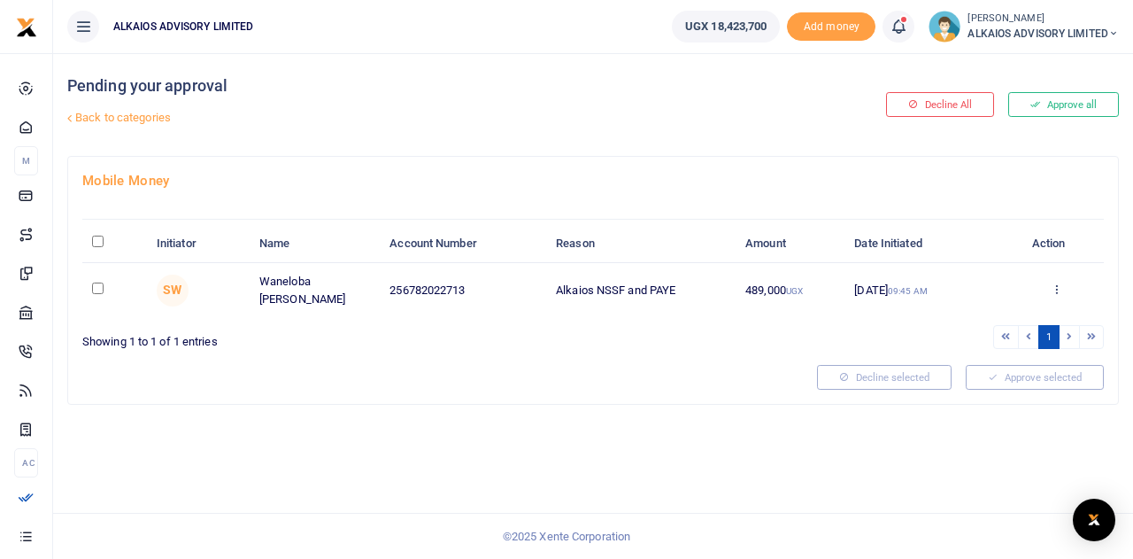
click at [92, 282] on input "checkbox" at bounding box center [98, 288] width 12 height 12
checkbox input "true"
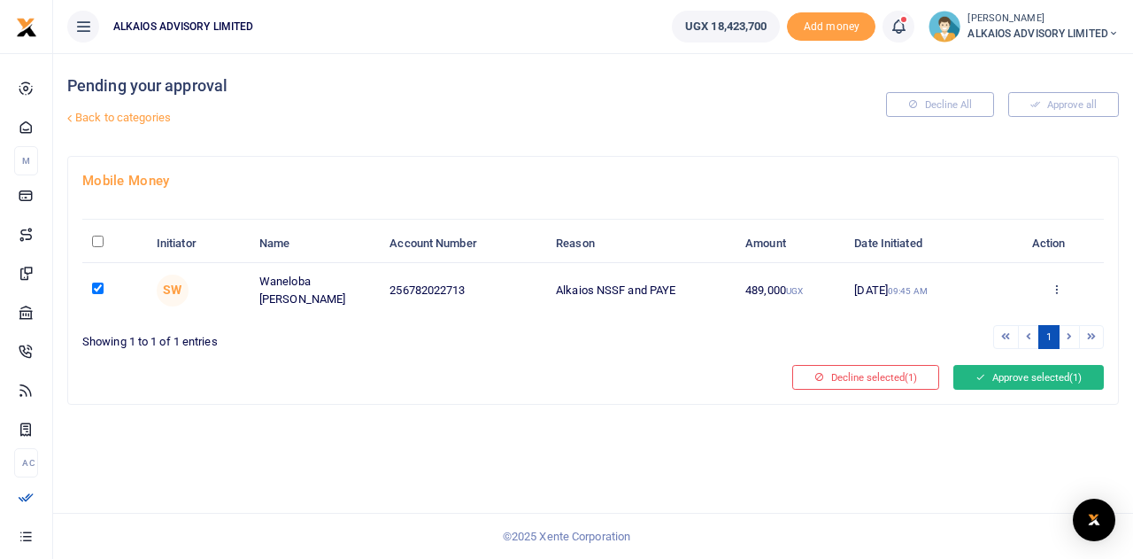
click at [1021, 366] on button "Approve selected (1)" at bounding box center [1029, 377] width 151 height 25
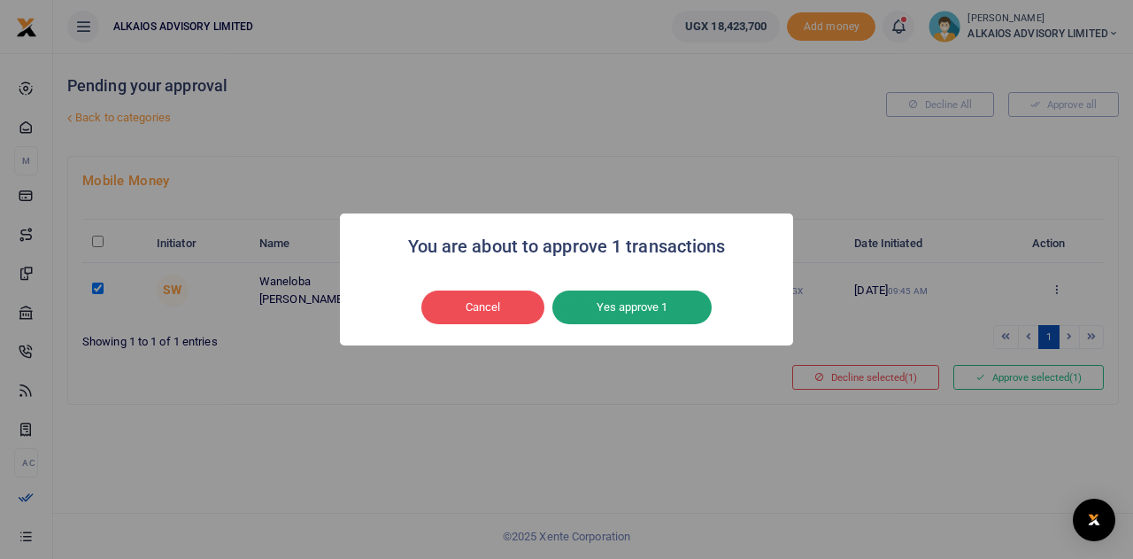
click at [701, 310] on button "Yes approve 1" at bounding box center [632, 307] width 159 height 34
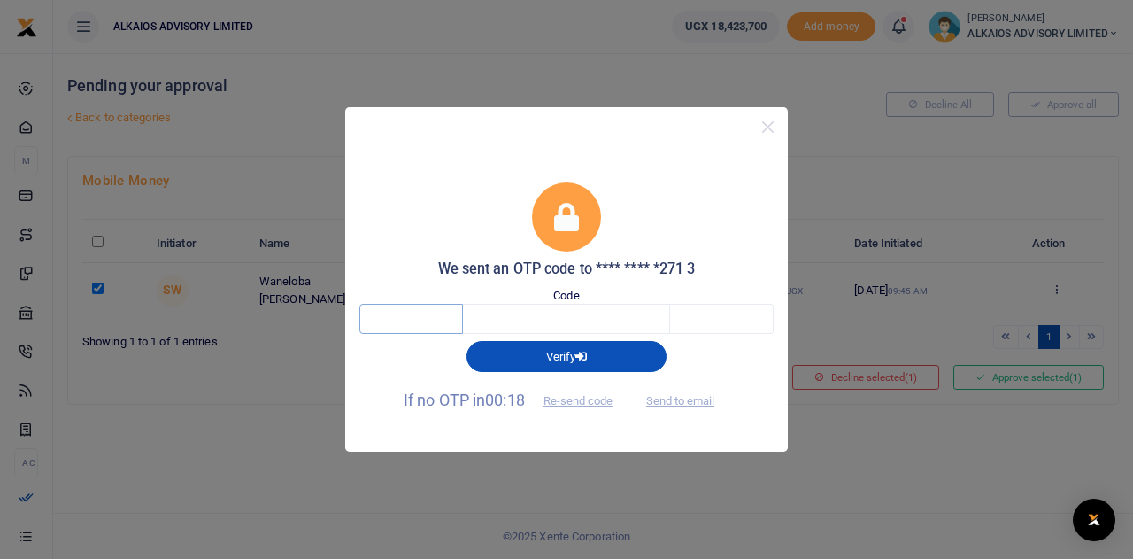
click at [425, 321] on input "text" at bounding box center [412, 319] width 104 height 30
type input "8"
type input "2"
type input "5"
type input "7"
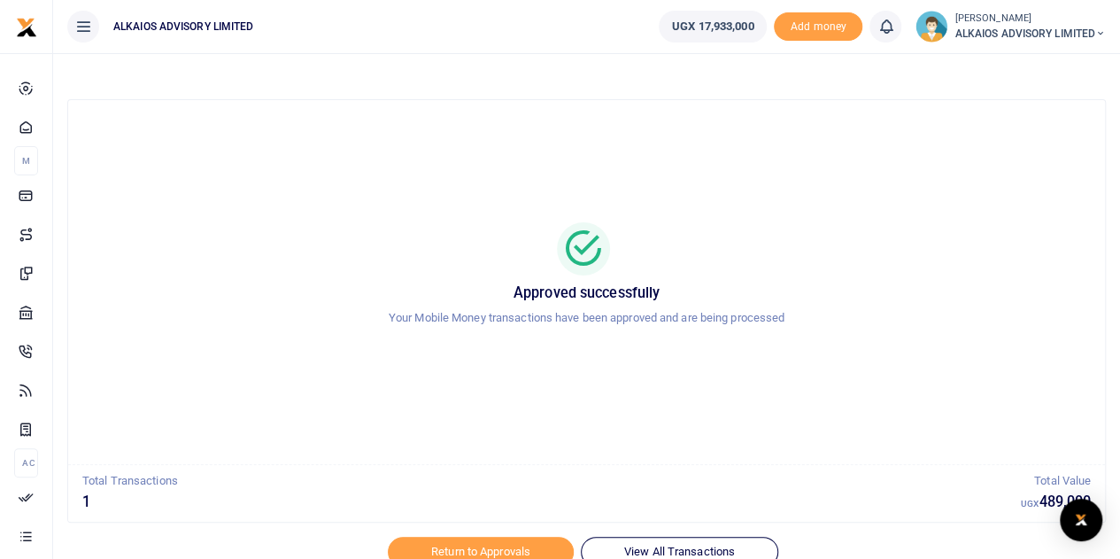
click at [1046, 34] on span "ALKAIOS ADVISORY LIMITED" at bounding box center [1030, 34] width 151 height 16
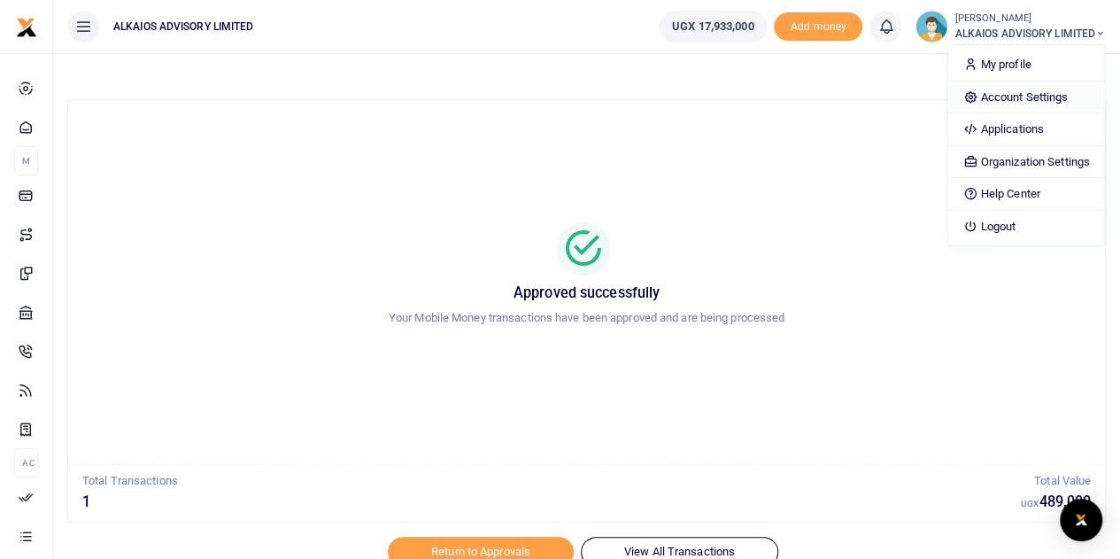
click at [1023, 92] on link "Account Settings" at bounding box center [1025, 97] width 155 height 25
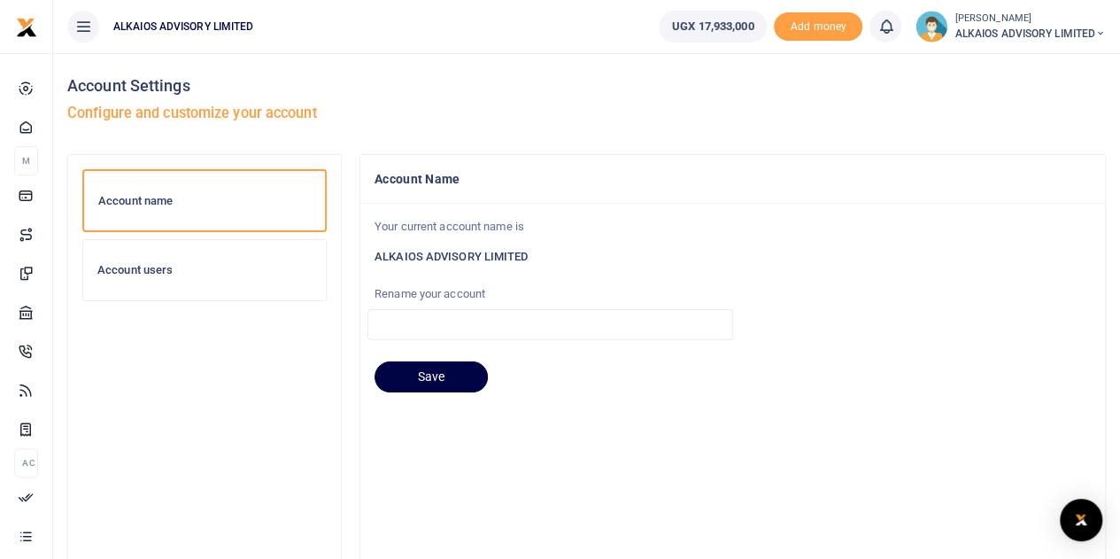
click at [158, 270] on h6 "Account users" at bounding box center [204, 270] width 214 height 14
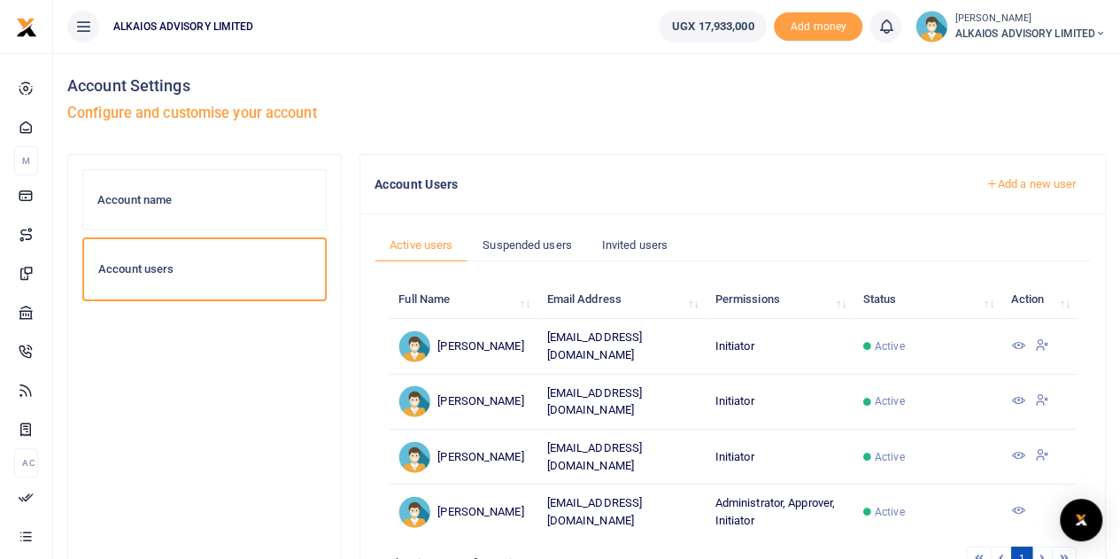
click at [1017, 343] on icon at bounding box center [1017, 345] width 14 height 14
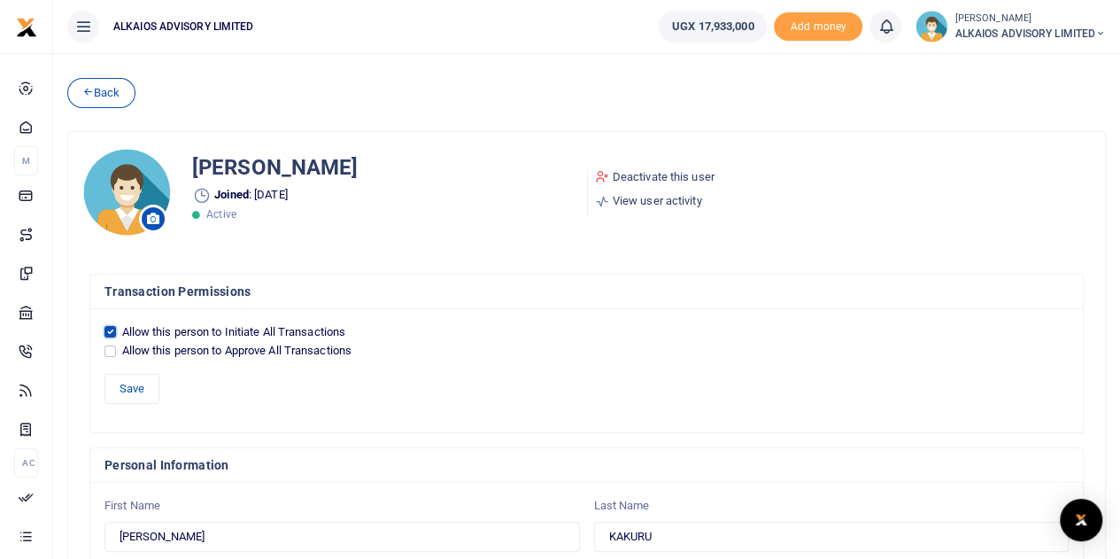
click at [108, 330] on input "Allow this person to Initiate All Transactions" at bounding box center [110, 332] width 12 height 12
checkbox input "false"
click at [108, 352] on input "Allow this person to Approve All Transactions" at bounding box center [110, 351] width 12 height 12
checkbox input "true"
click at [123, 378] on button "Save" at bounding box center [131, 389] width 55 height 30
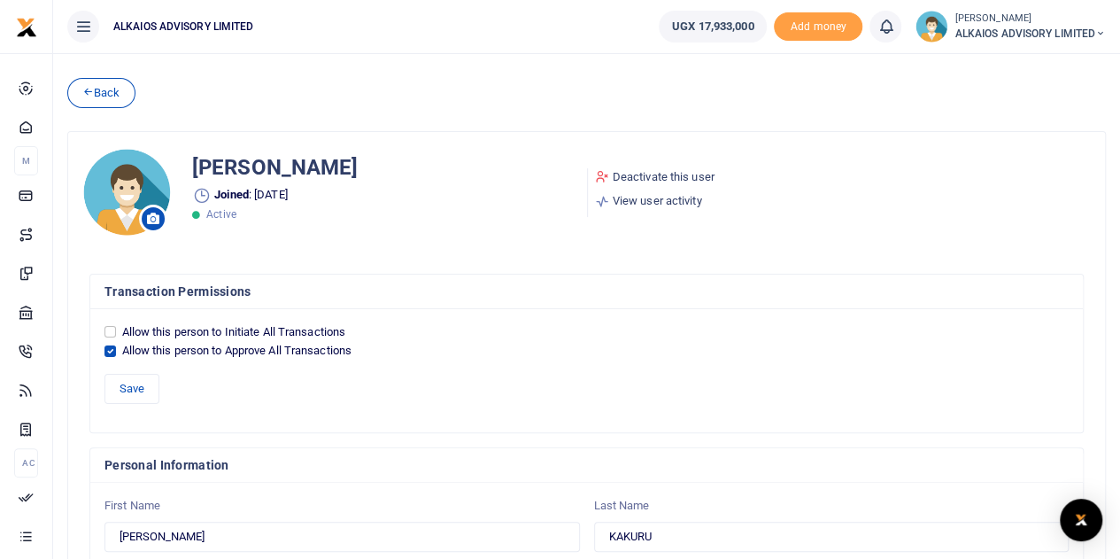
click at [1038, 35] on span "ALKAIOS ADVISORY LIMITED" at bounding box center [1030, 34] width 151 height 16
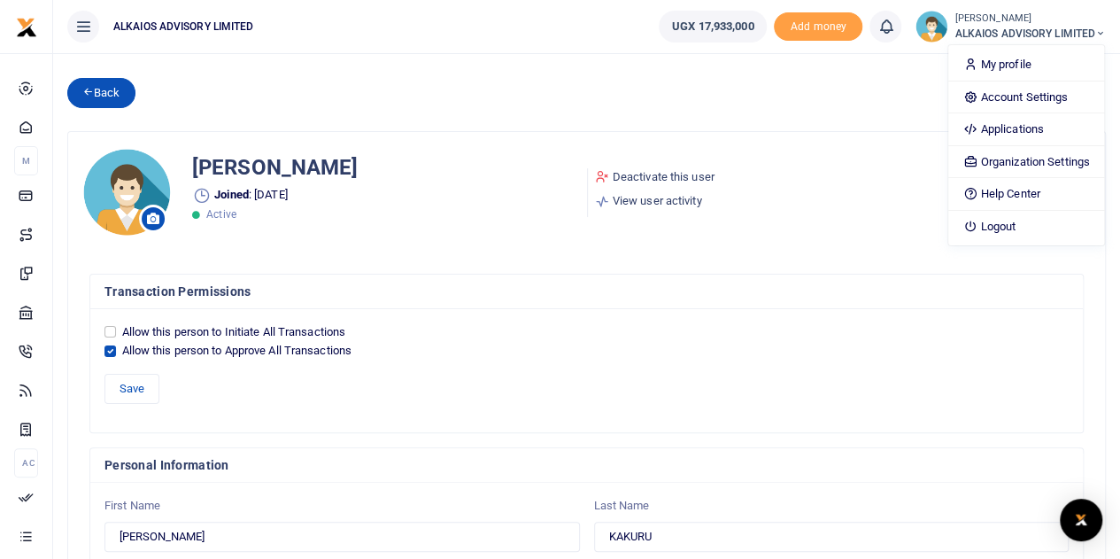
click at [124, 88] on link "Back" at bounding box center [101, 93] width 68 height 30
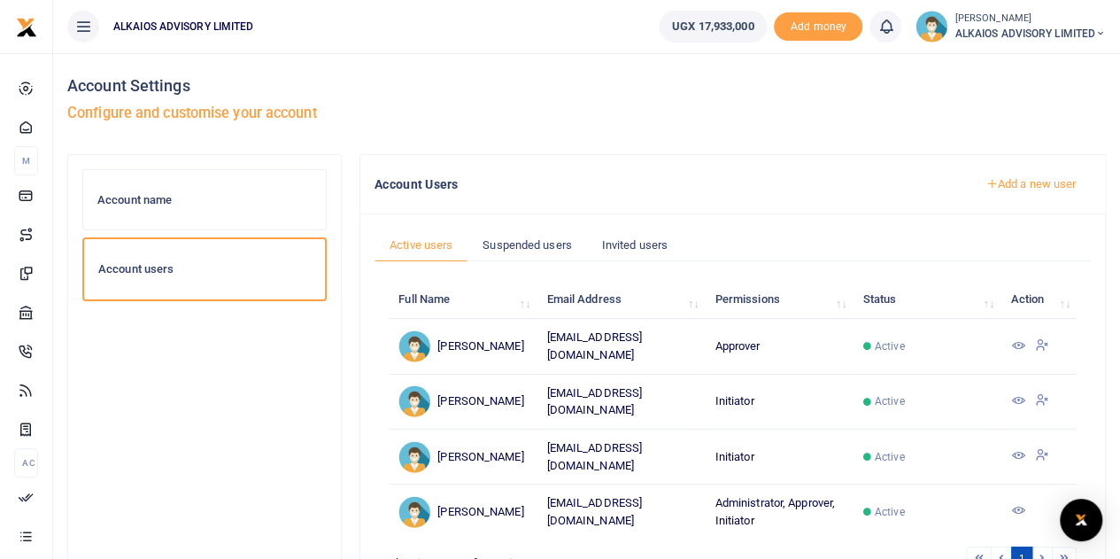
click at [1017, 393] on icon at bounding box center [1017, 400] width 14 height 14
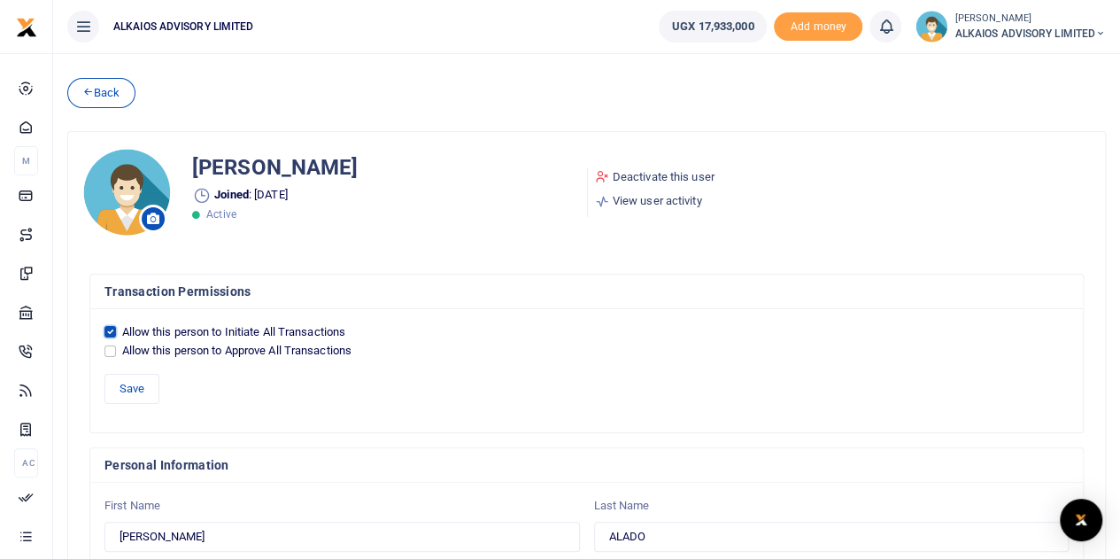
click at [114, 329] on input "Allow this person to Initiate All Transactions" at bounding box center [110, 332] width 12 height 12
checkbox input "false"
click at [110, 345] on input "Allow this person to Approve All Transactions" at bounding box center [110, 351] width 12 height 12
checkbox input "true"
click at [136, 386] on button "Save" at bounding box center [131, 389] width 55 height 30
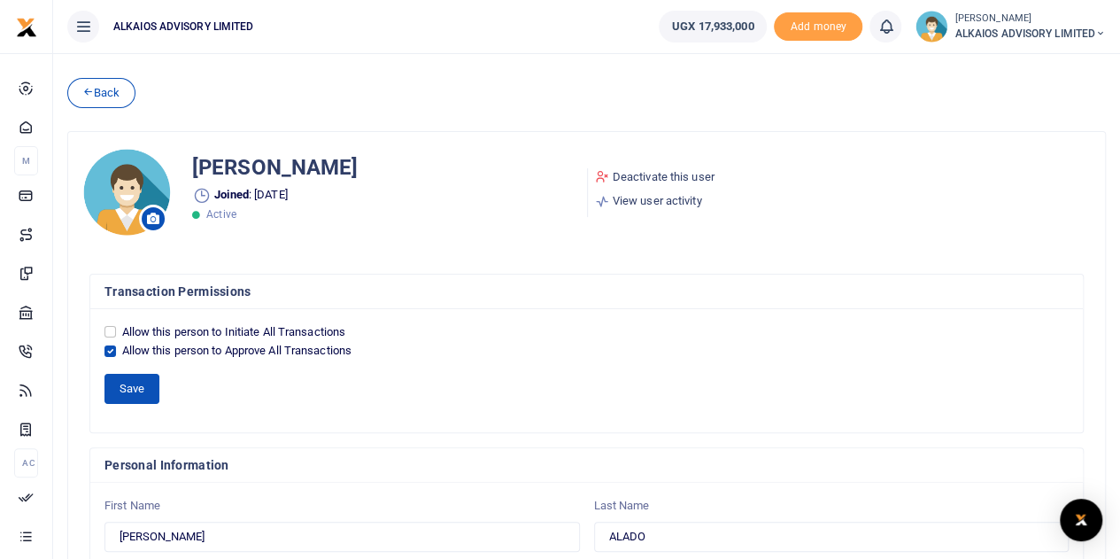
click at [131, 383] on button "Save" at bounding box center [131, 389] width 55 height 30
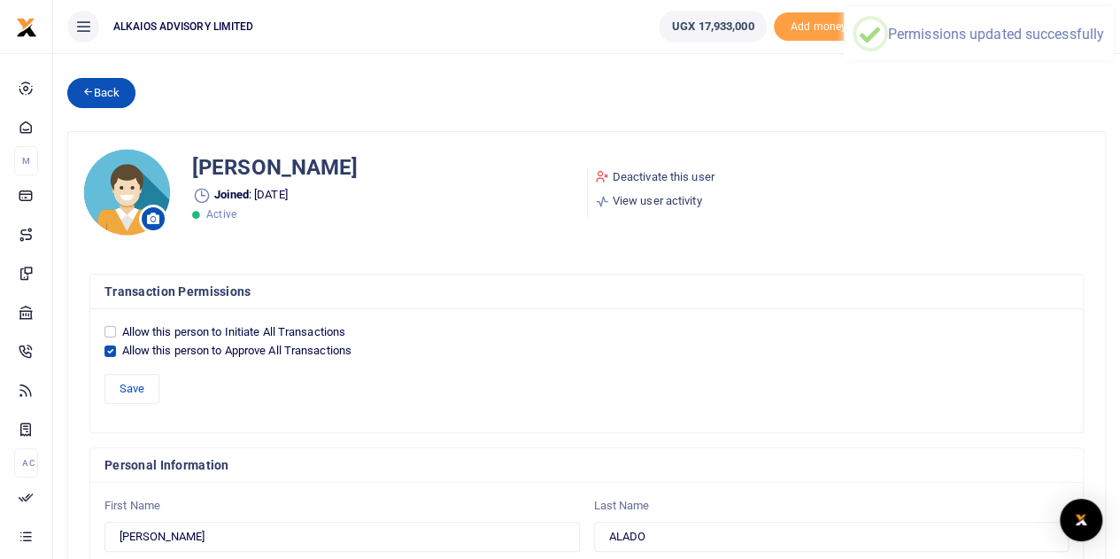
click at [108, 89] on link "Back" at bounding box center [101, 93] width 68 height 30
click at [96, 84] on link "Back" at bounding box center [101, 93] width 68 height 30
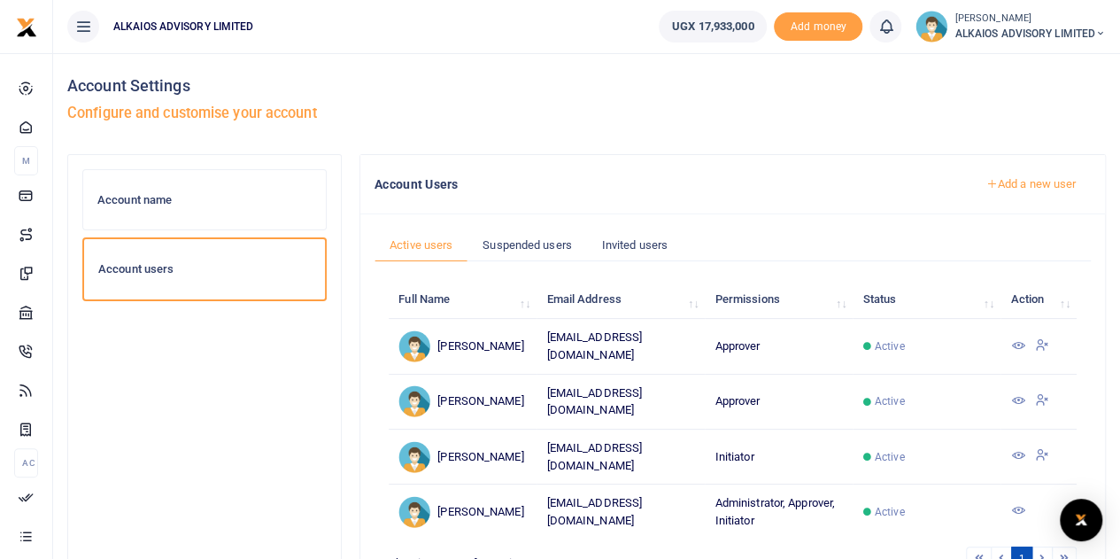
click at [1021, 448] on icon at bounding box center [1017, 455] width 14 height 14
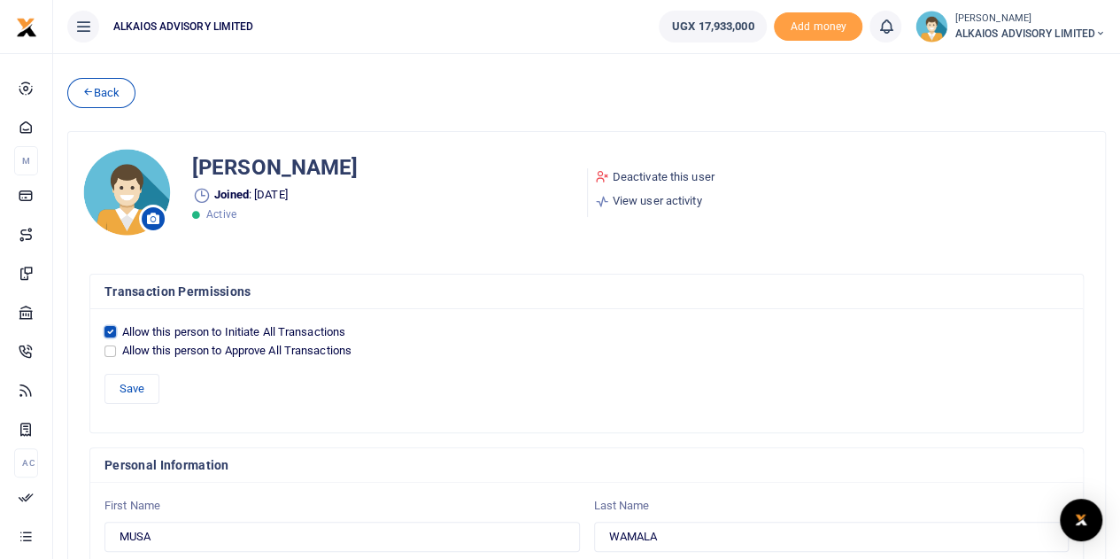
click at [104, 332] on input "Allow this person to Initiate All Transactions" at bounding box center [110, 332] width 12 height 12
checkbox input "false"
click at [110, 345] on input "Allow this person to Approve All Transactions" at bounding box center [110, 351] width 12 height 12
checkbox input "true"
click at [136, 394] on button "Save" at bounding box center [131, 389] width 55 height 30
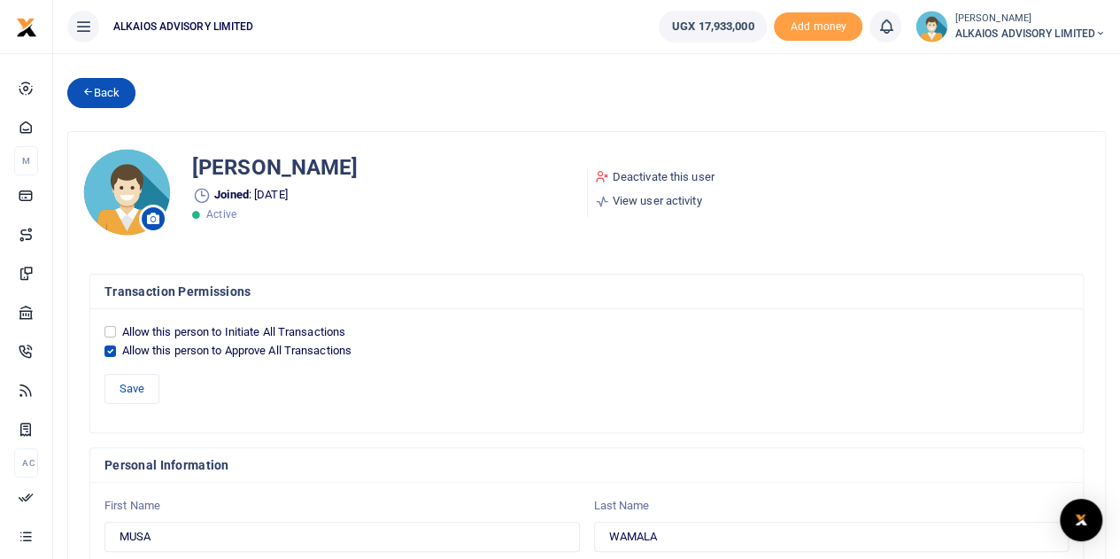
click at [105, 90] on link "Back" at bounding box center [101, 93] width 68 height 30
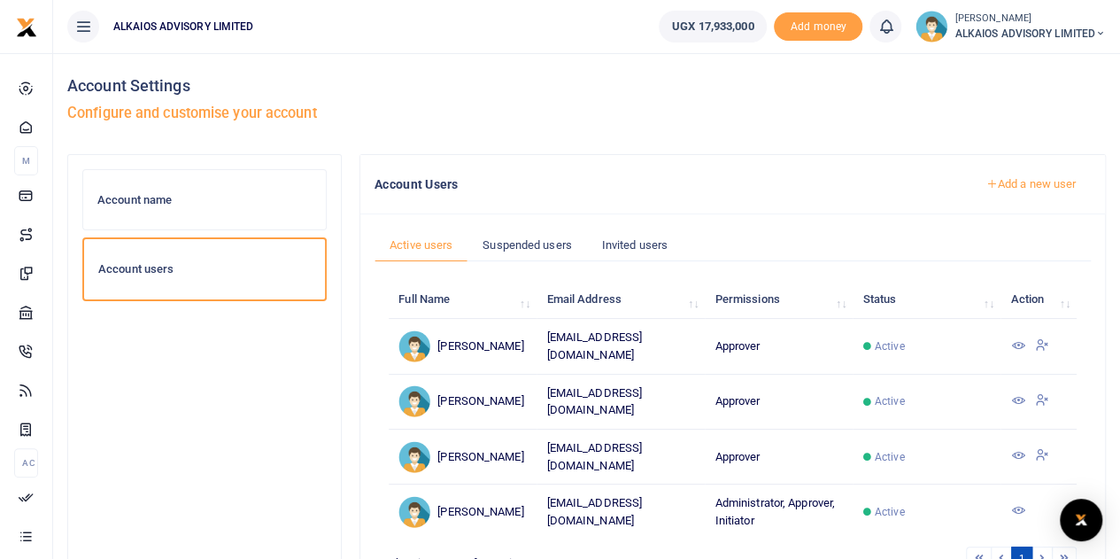
click at [1019, 507] on icon at bounding box center [1017, 510] width 14 height 14
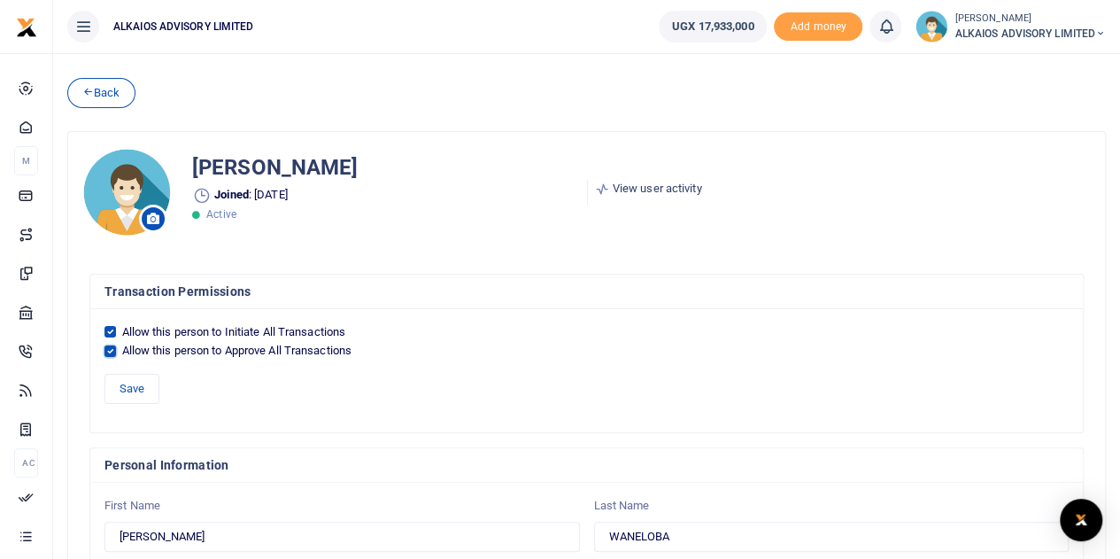
click at [112, 348] on input "Allow this person to Approve All Transactions" at bounding box center [110, 351] width 12 height 12
checkbox input "false"
click at [135, 391] on button "Save" at bounding box center [131, 389] width 55 height 30
click at [113, 93] on link "Back" at bounding box center [101, 93] width 68 height 30
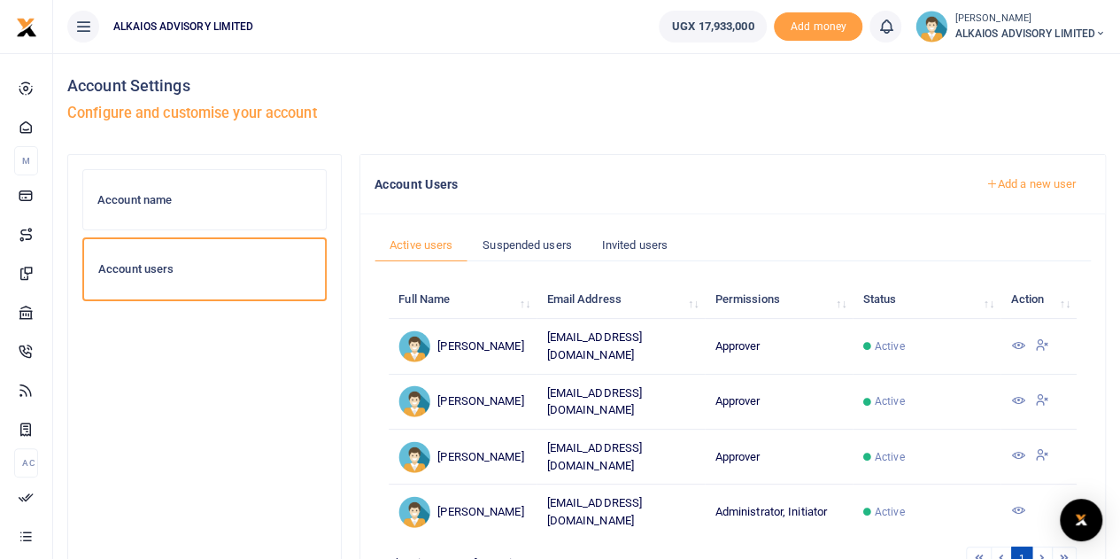
click at [1059, 30] on span "ALKAIOS ADVISORY LIMITED" at bounding box center [1030, 34] width 151 height 16
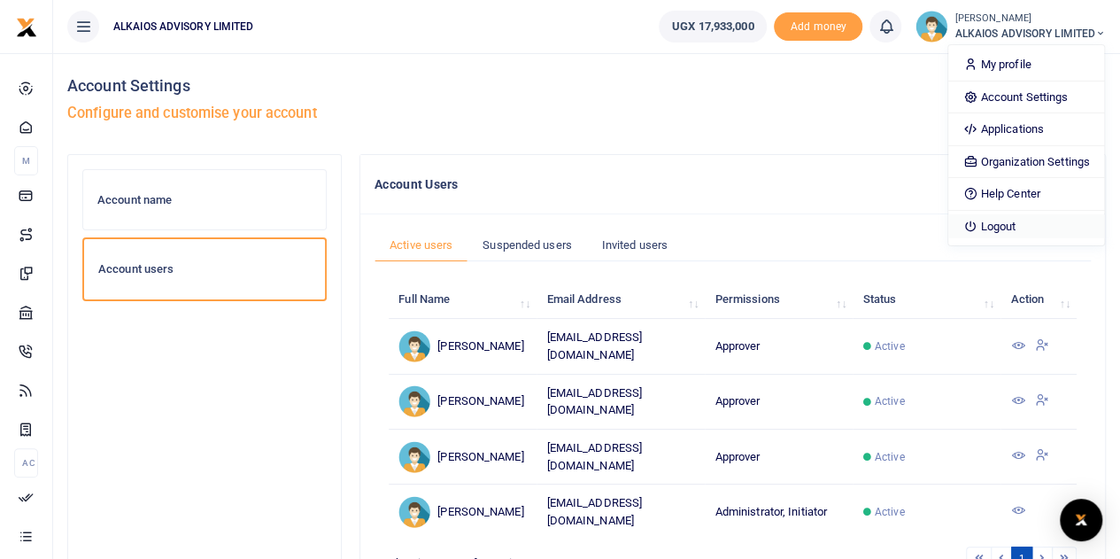
click at [984, 230] on link "Logout" at bounding box center [1025, 226] width 155 height 25
